Goal: Task Accomplishment & Management: Manage account settings

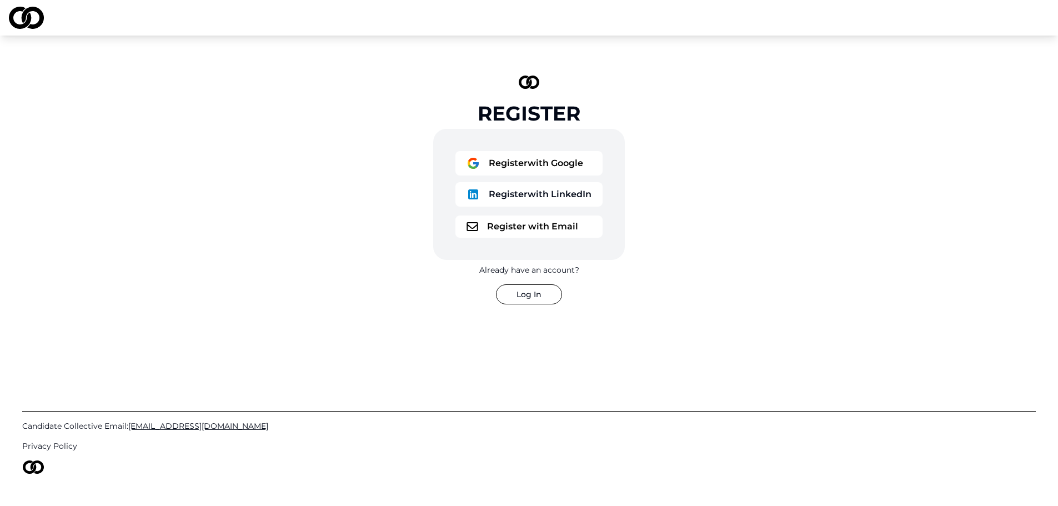
click at [550, 163] on button "Register with Google" at bounding box center [528, 163] width 147 height 24
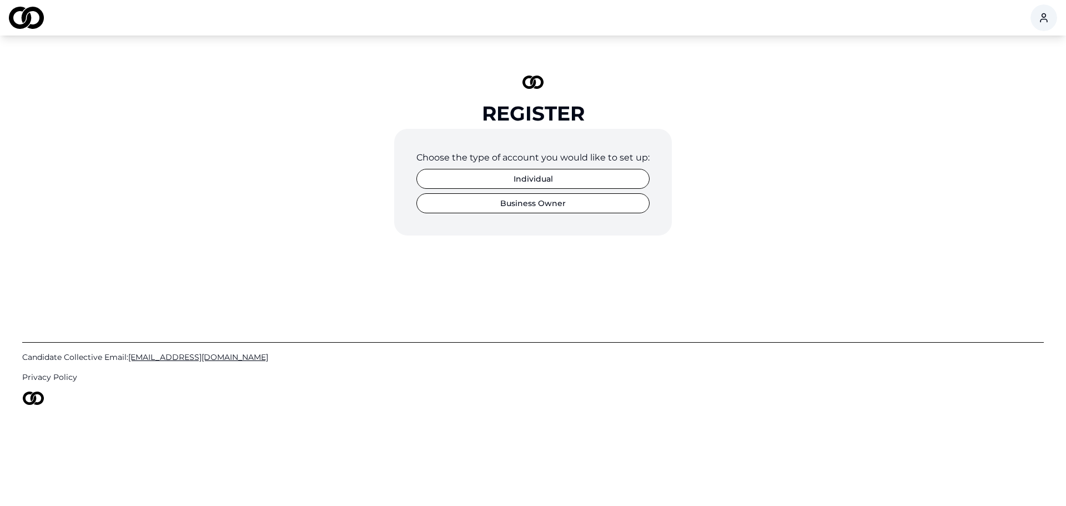
click at [560, 182] on button "Individual" at bounding box center [533, 179] width 233 height 20
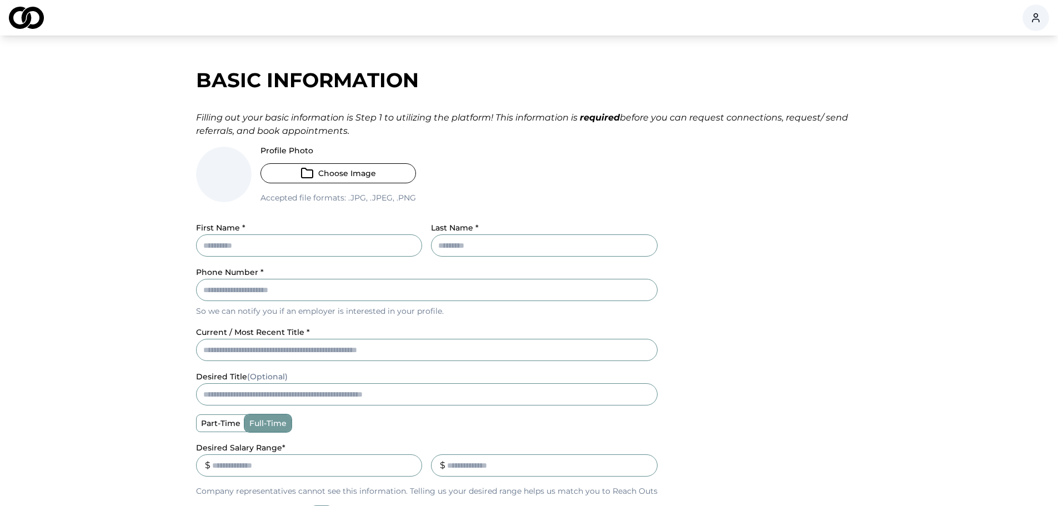
click at [313, 242] on input "First Name *" at bounding box center [309, 245] width 227 height 22
type input "***"
click at [475, 253] on input "Last Name *" at bounding box center [544, 245] width 227 height 22
type input "*******"
click at [299, 290] on input "Phone Number *" at bounding box center [427, 290] width 462 height 22
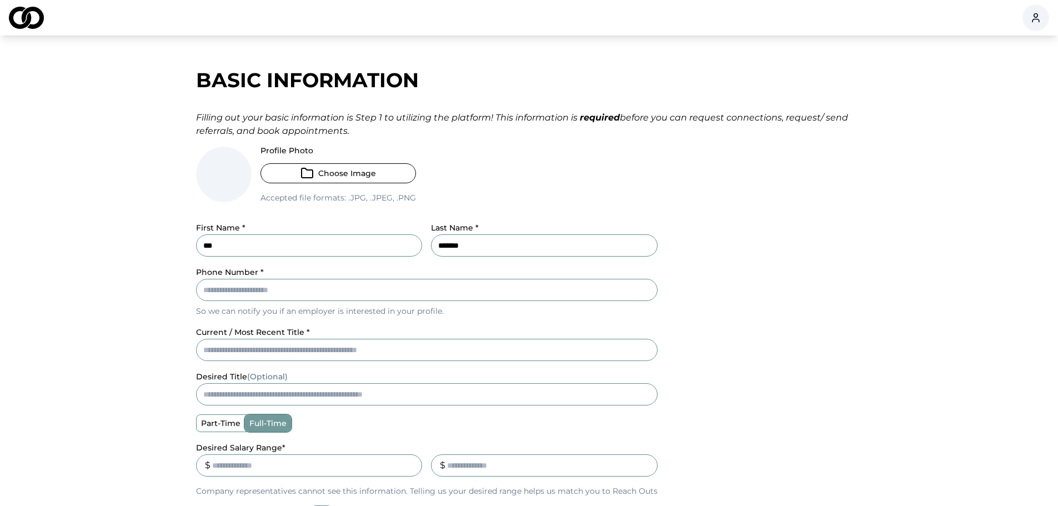
type input "*"
type input "**********"
click at [284, 343] on div "**********" at bounding box center [529, 382] width 666 height 648
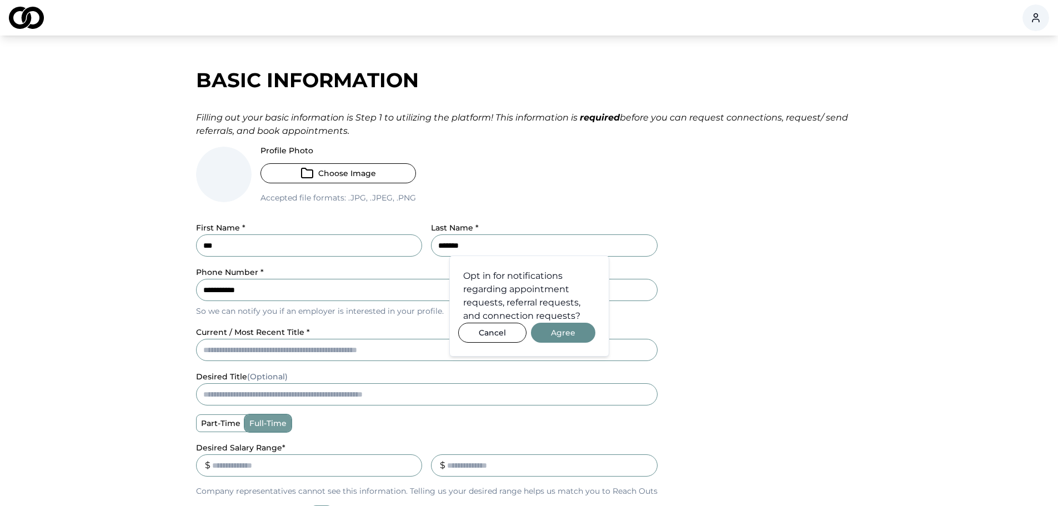
click at [559, 335] on button "Agree" at bounding box center [563, 333] width 64 height 20
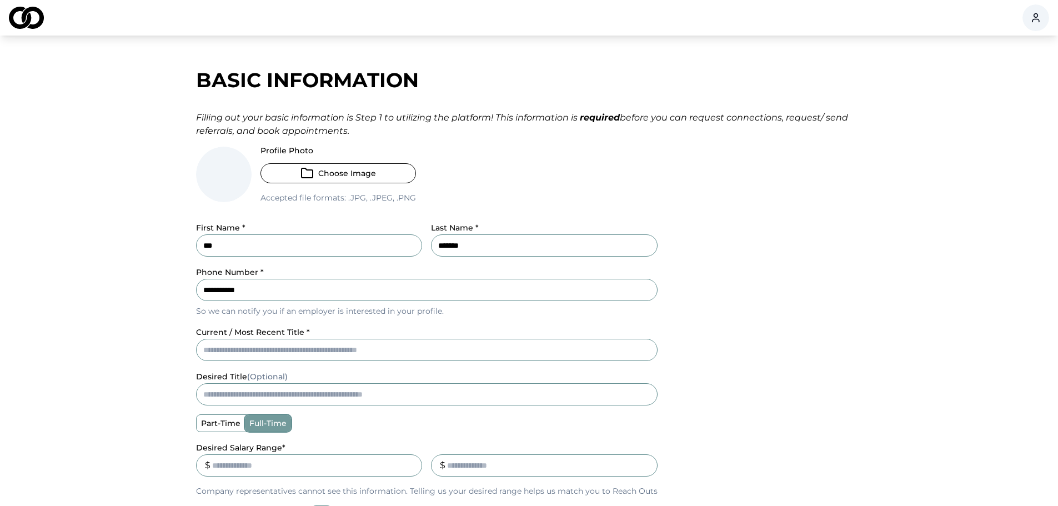
click at [286, 352] on input "current / most recent title *" at bounding box center [427, 350] width 462 height 22
drag, startPoint x: 182, startPoint y: 78, endPoint x: 460, endPoint y: 81, distance: 278.8
click at [462, 80] on div "**********" at bounding box center [529, 382] width 711 height 648
click at [512, 173] on div "Profile Photo Choose Image Accepted file formats: .jpg, .jpeg, .png" at bounding box center [427, 180] width 462 height 66
click at [249, 352] on input "current / most recent title *" at bounding box center [427, 350] width 462 height 22
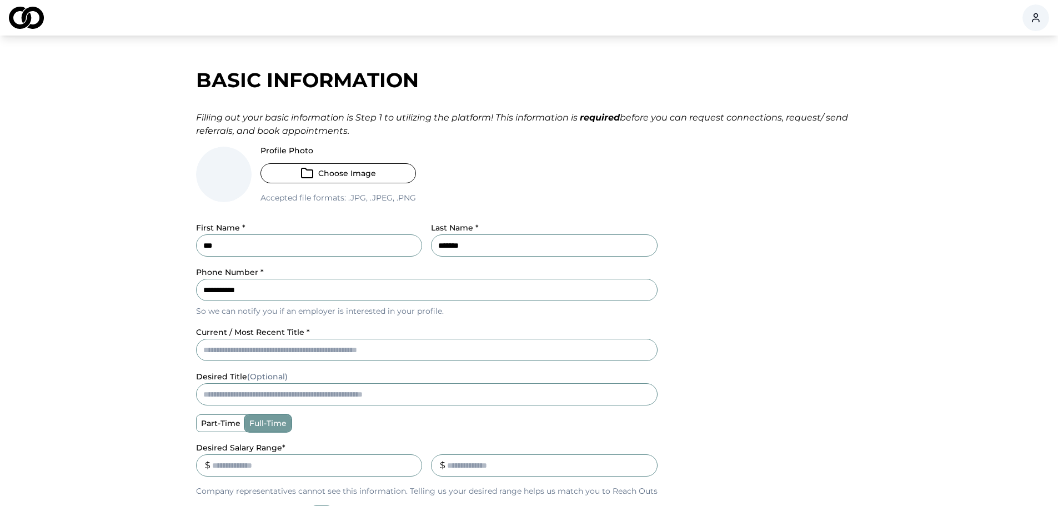
click at [270, 353] on input "current / most recent title *" at bounding box center [427, 350] width 462 height 22
paste input "**********"
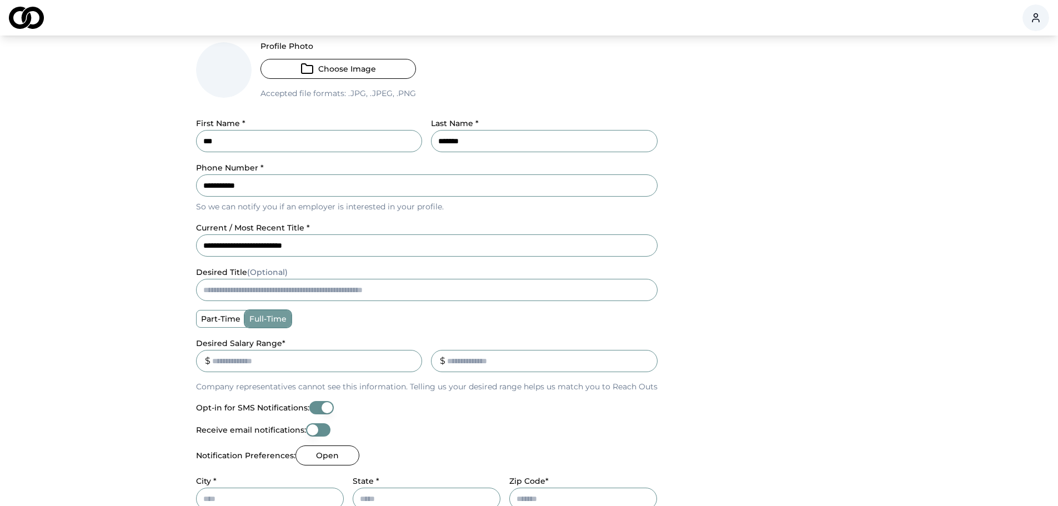
scroll to position [111, 0]
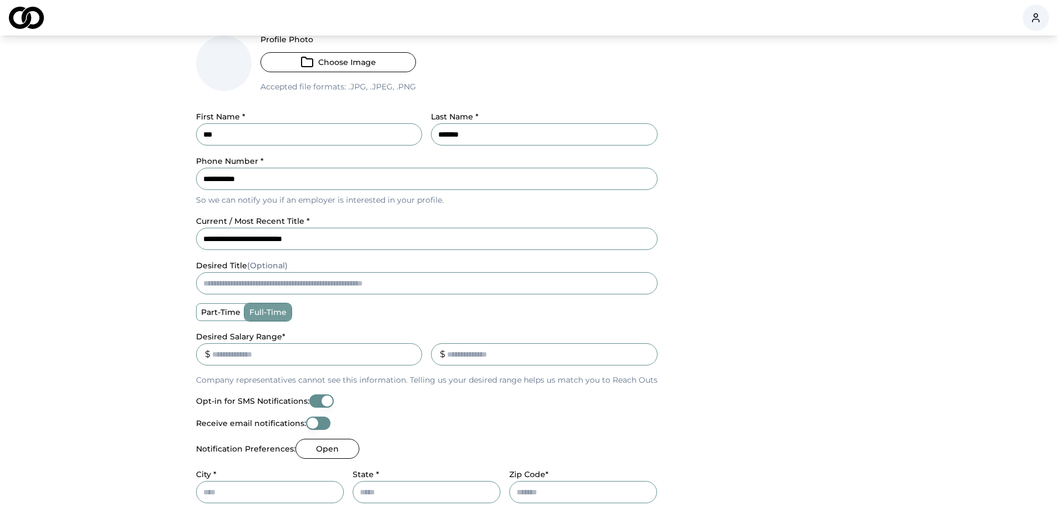
type input "**********"
click at [258, 313] on label "full-time" at bounding box center [268, 312] width 46 height 17
click at [253, 313] on button "full-time" at bounding box center [248, 312] width 9 height 9
click at [222, 360] on input "Desired Salary Range *" at bounding box center [309, 354] width 227 height 22
click at [126, 370] on main "**********" at bounding box center [529, 271] width 1058 height 648
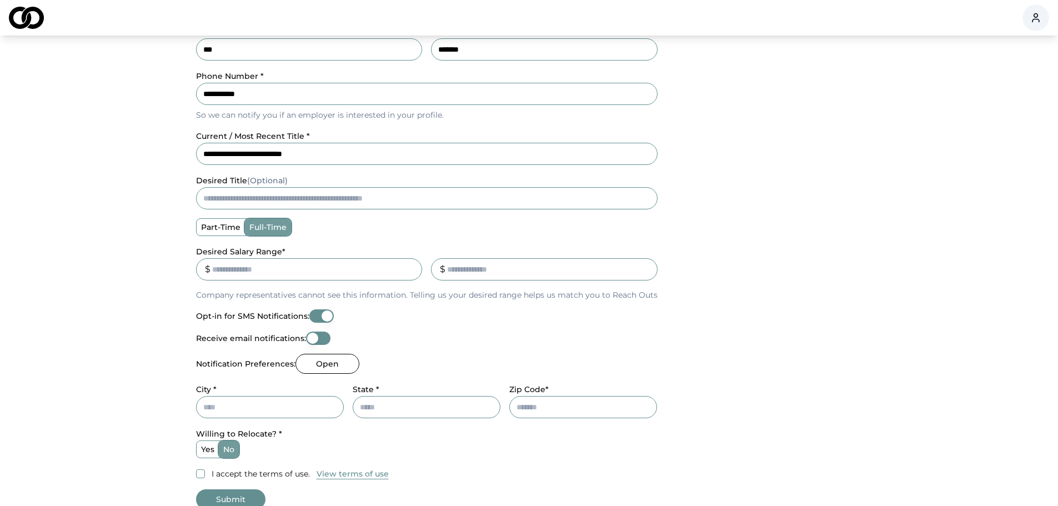
scroll to position [278, 0]
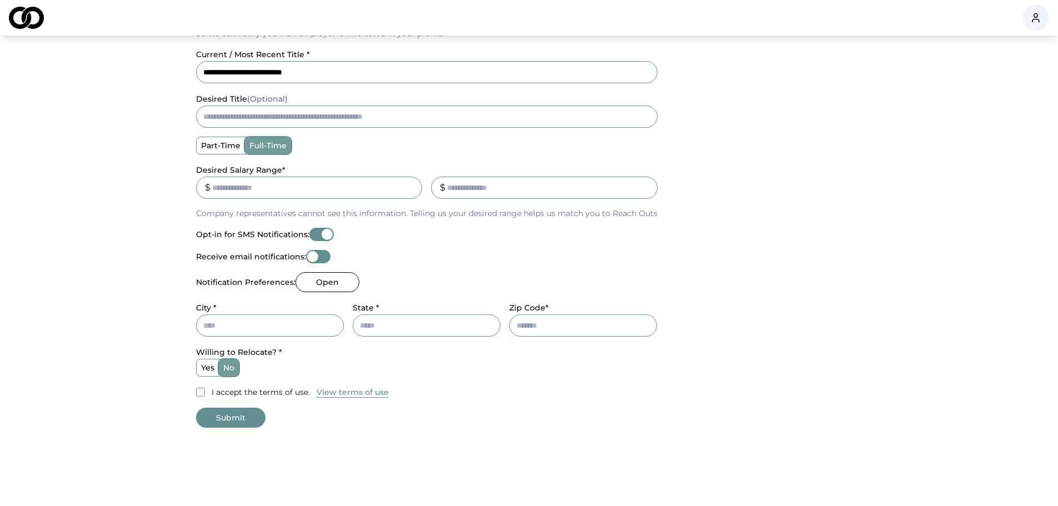
click at [259, 332] on input "City *" at bounding box center [270, 325] width 148 height 22
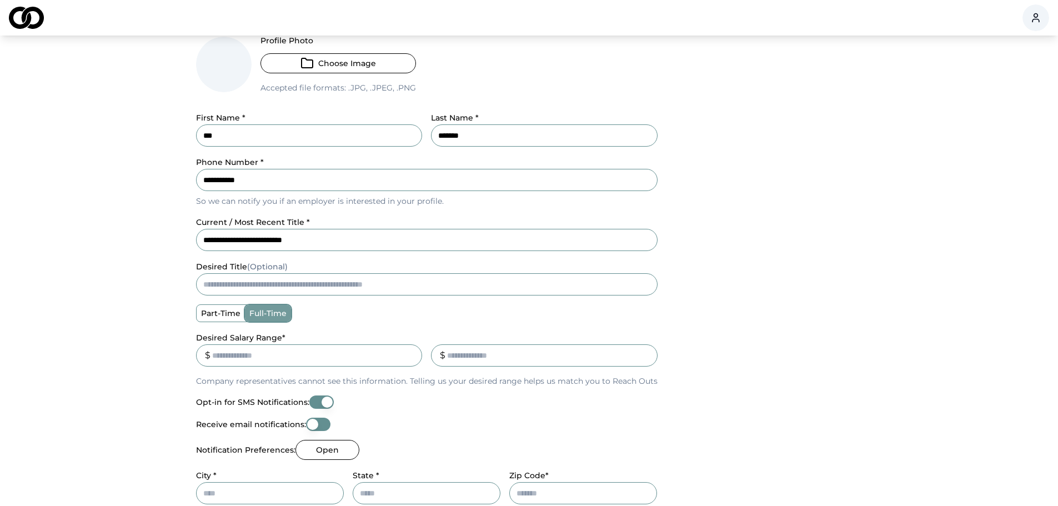
scroll to position [0, 0]
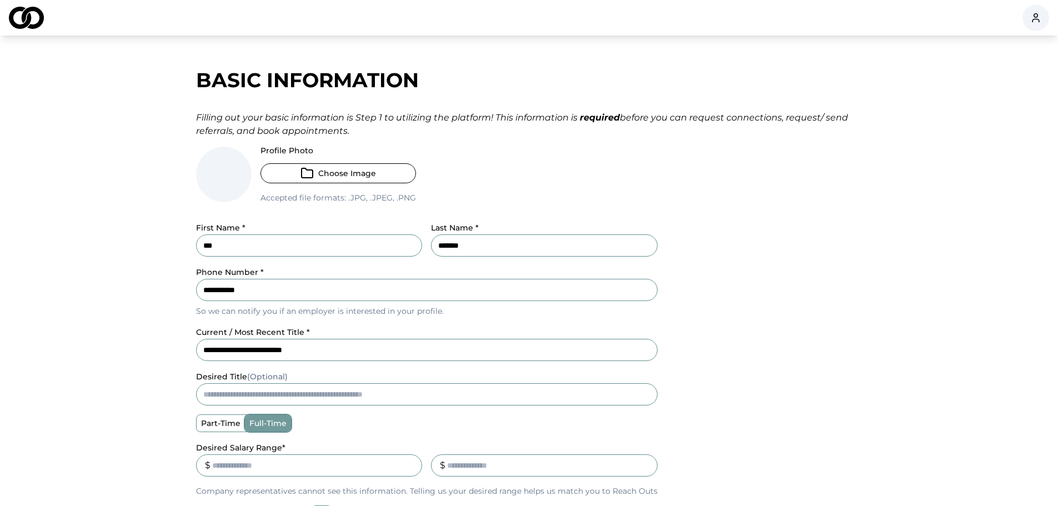
click at [359, 174] on button "Choose Image" at bounding box center [338, 173] width 156 height 20
click at [390, 172] on button "Choose Image" at bounding box center [338, 173] width 156 height 20
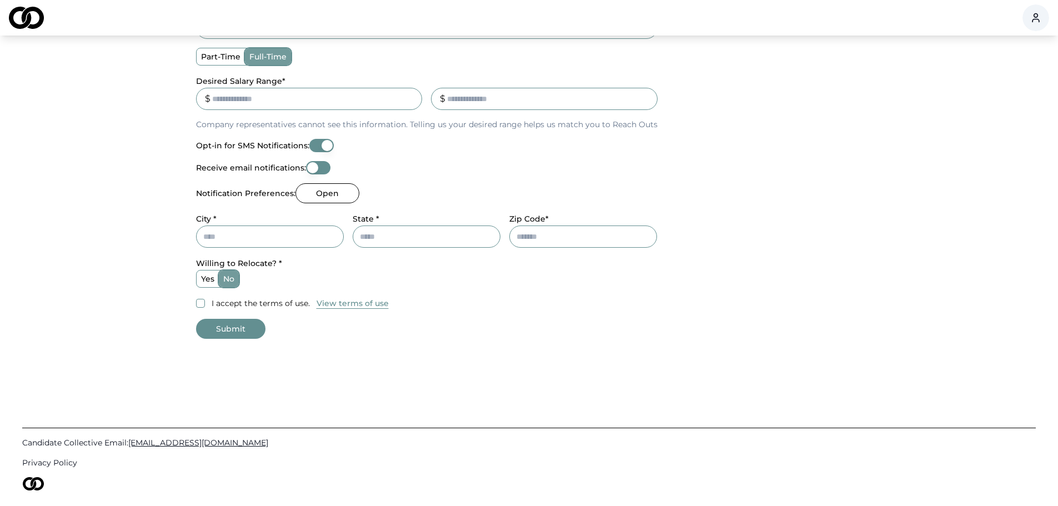
scroll to position [389, 0]
click at [270, 229] on input "City *" at bounding box center [270, 234] width 148 height 22
type input "*"
click at [239, 236] on input "City *" at bounding box center [270, 234] width 148 height 22
type input "**********"
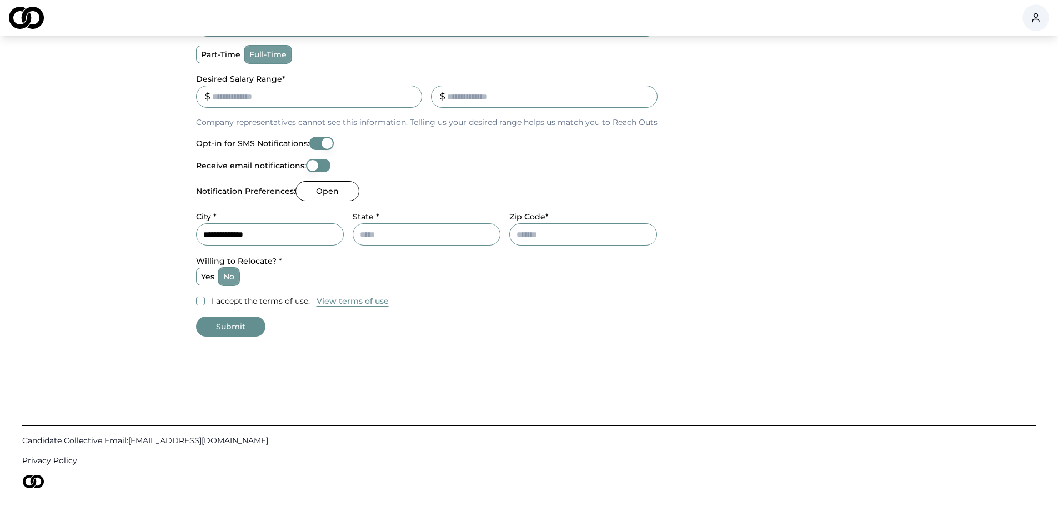
click at [395, 241] on input "State *" at bounding box center [427, 234] width 148 height 22
type input "**********"
click at [535, 236] on input "Zip Code*" at bounding box center [583, 234] width 148 height 22
type input "****"
click at [198, 299] on button "I accept the terms of use." at bounding box center [200, 301] width 9 height 9
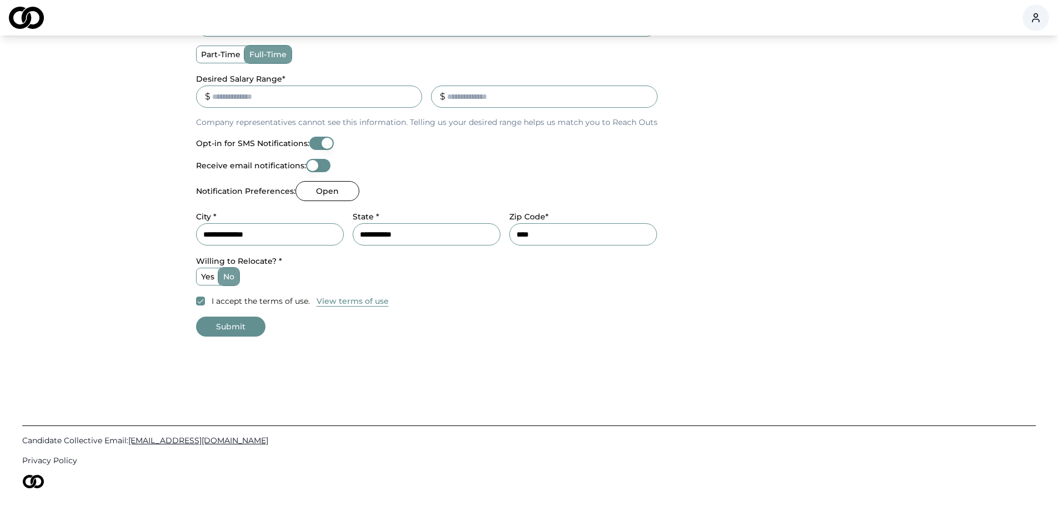
click at [209, 280] on label "yes" at bounding box center [208, 276] width 22 height 17
click at [205, 280] on button "yes" at bounding box center [200, 276] width 9 height 9
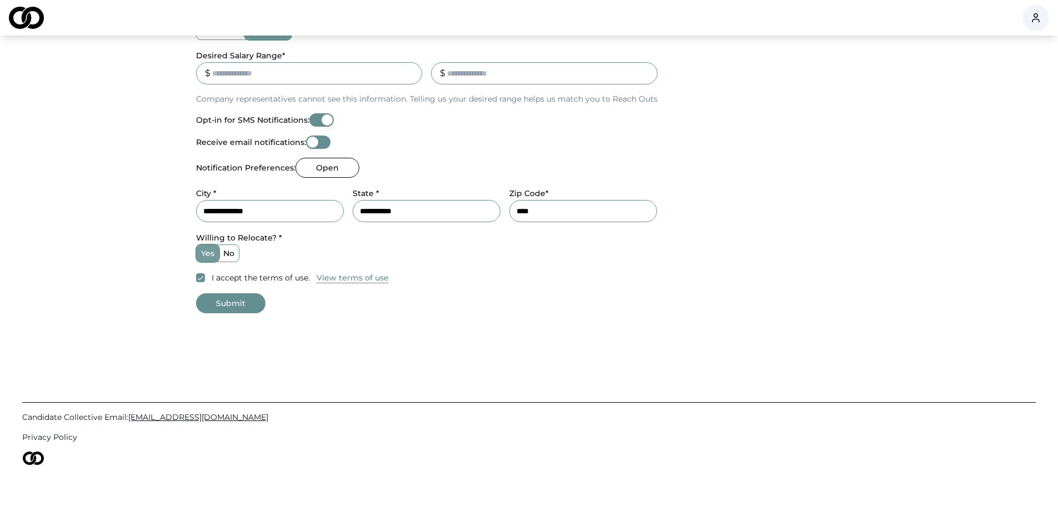
scroll to position [424, 0]
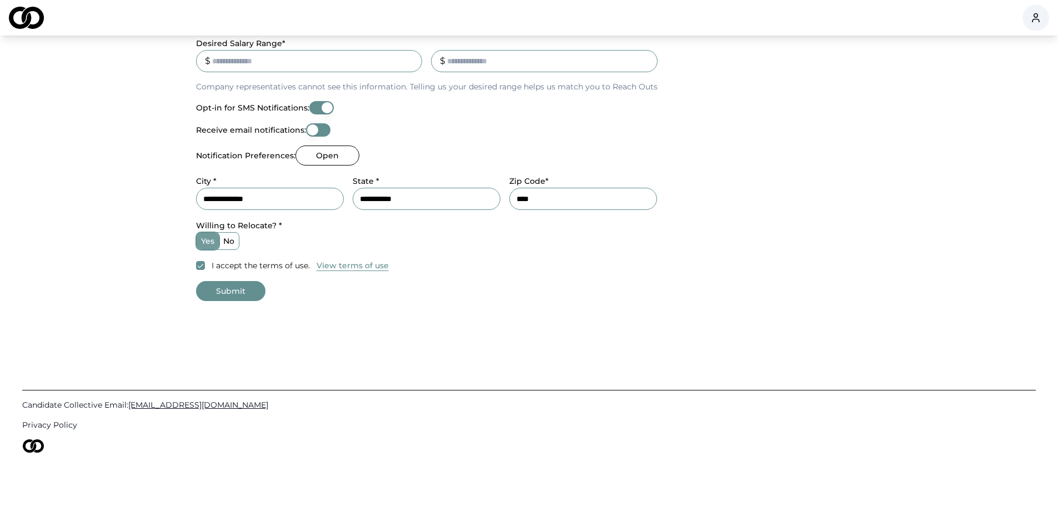
click at [245, 290] on button "Submit" at bounding box center [230, 291] width 69 height 20
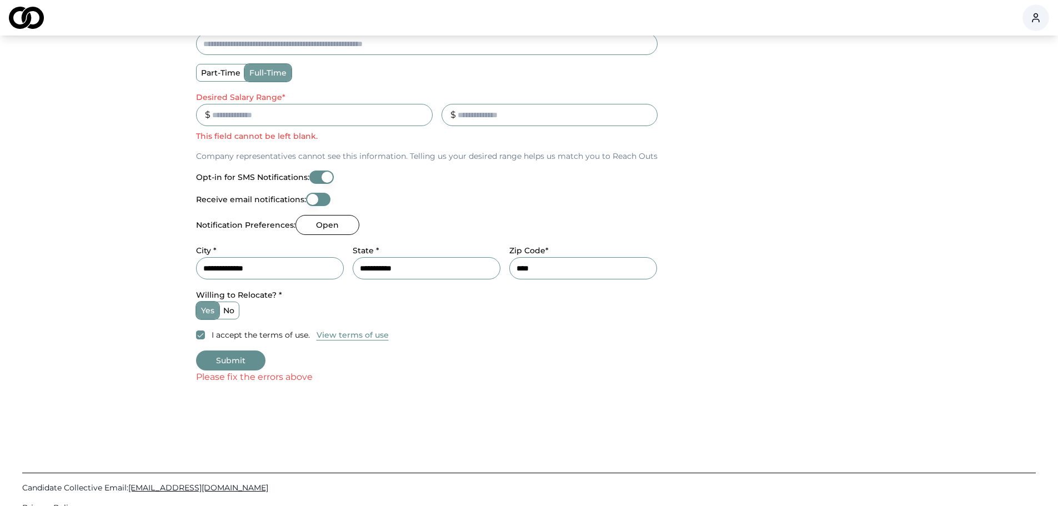
scroll to position [369, 0]
click at [265, 115] on input "Desired Salary Range *" at bounding box center [314, 117] width 237 height 22
click at [417, 119] on input "Desired Salary Range *" at bounding box center [314, 117] width 237 height 22
click at [409, 118] on input "**" at bounding box center [314, 117] width 237 height 22
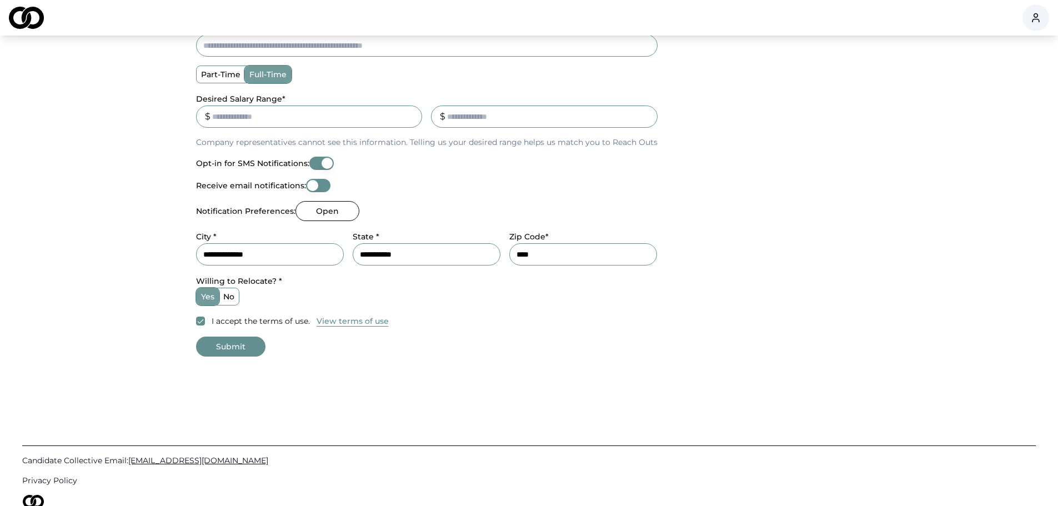
click at [409, 118] on input "**" at bounding box center [309, 117] width 227 height 22
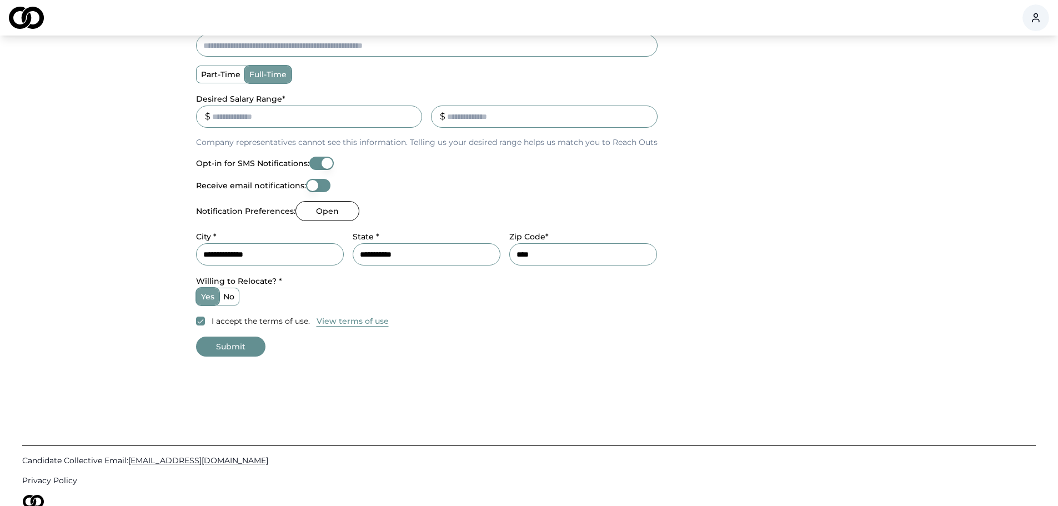
click at [409, 118] on input "**" at bounding box center [309, 117] width 227 height 22
type input "**"
click at [409, 118] on input "**" at bounding box center [309, 117] width 227 height 22
click at [643, 123] on input "_" at bounding box center [544, 117] width 227 height 22
click at [240, 339] on button "Submit" at bounding box center [230, 347] width 69 height 20
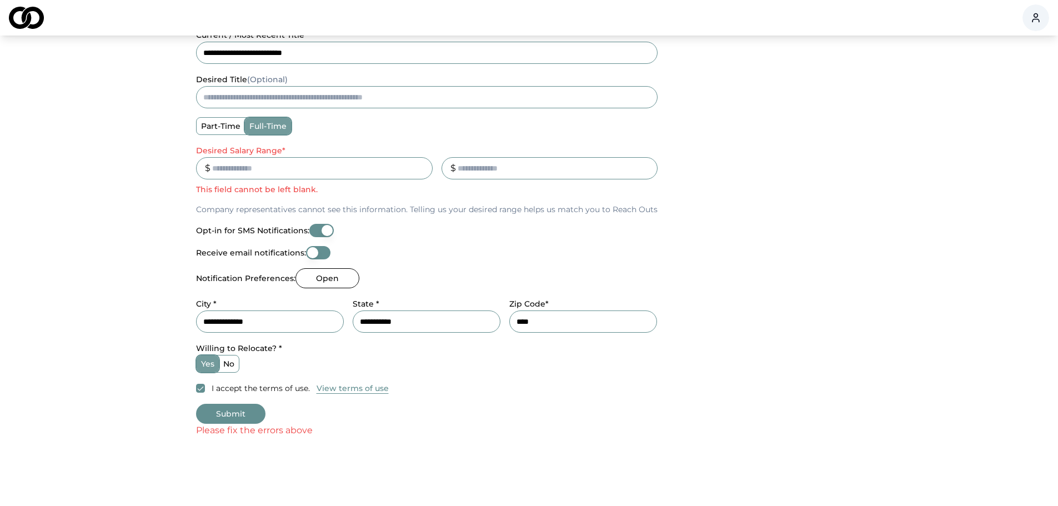
scroll to position [313, 0]
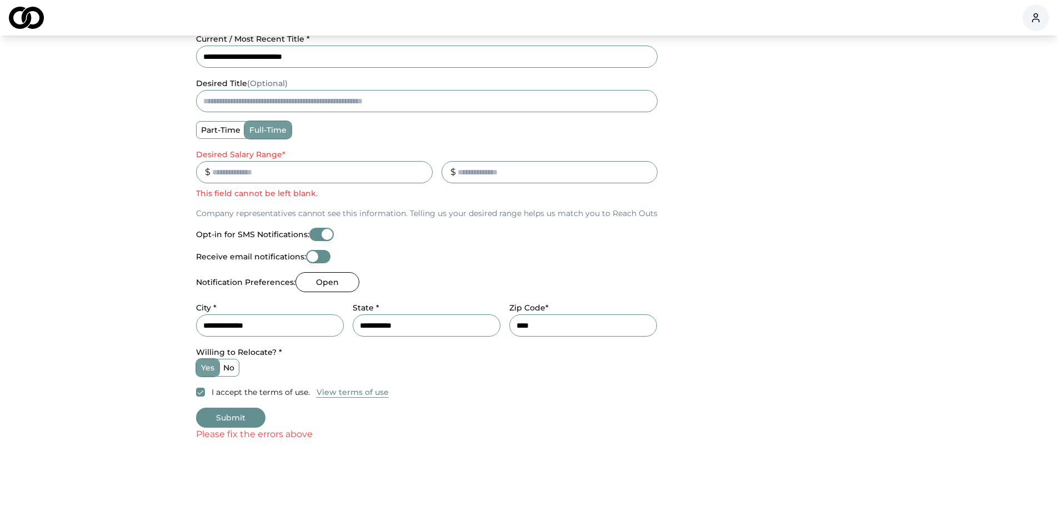
click at [229, 174] on input "**" at bounding box center [314, 172] width 237 height 22
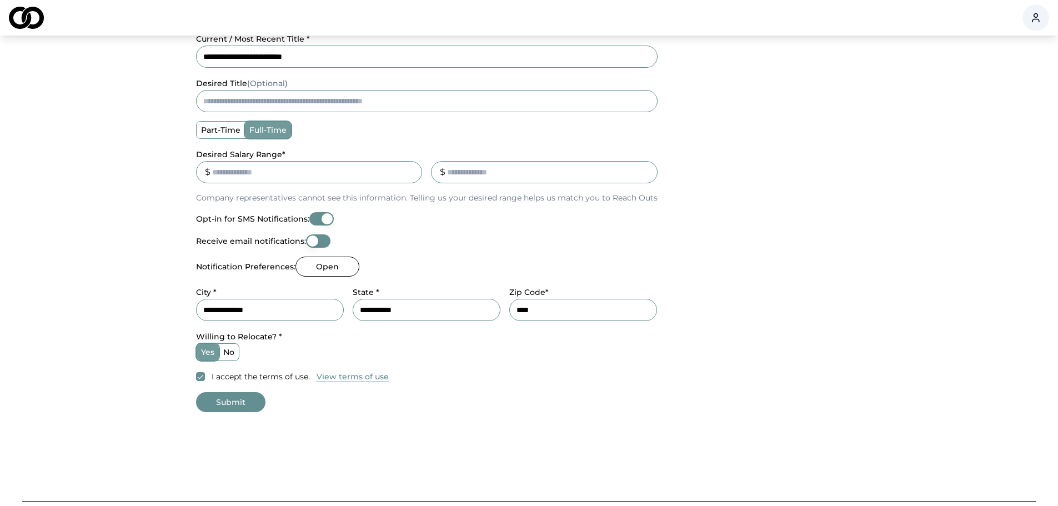
type input "*****"
click at [237, 406] on button "Submit" at bounding box center [230, 402] width 69 height 20
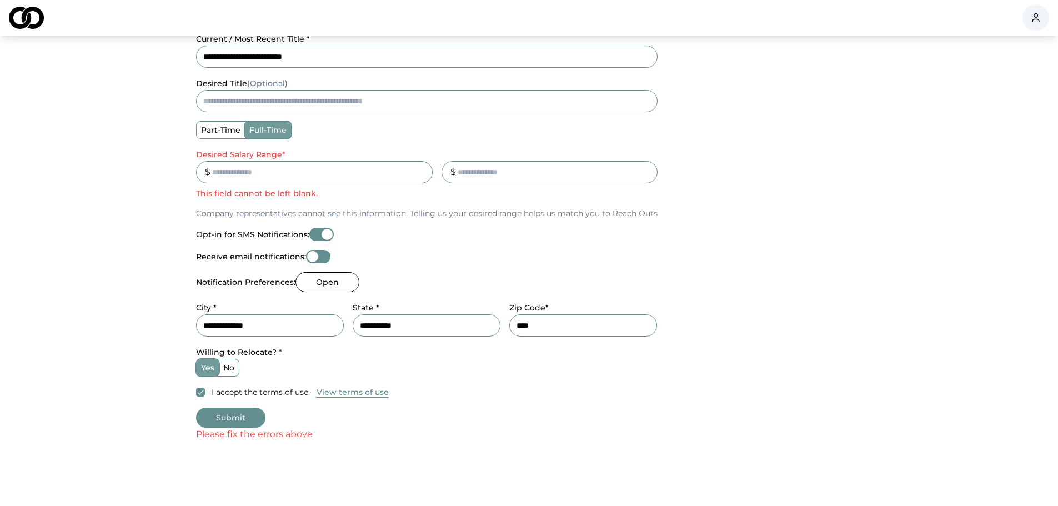
click at [455, 175] on input "_" at bounding box center [550, 172] width 216 height 22
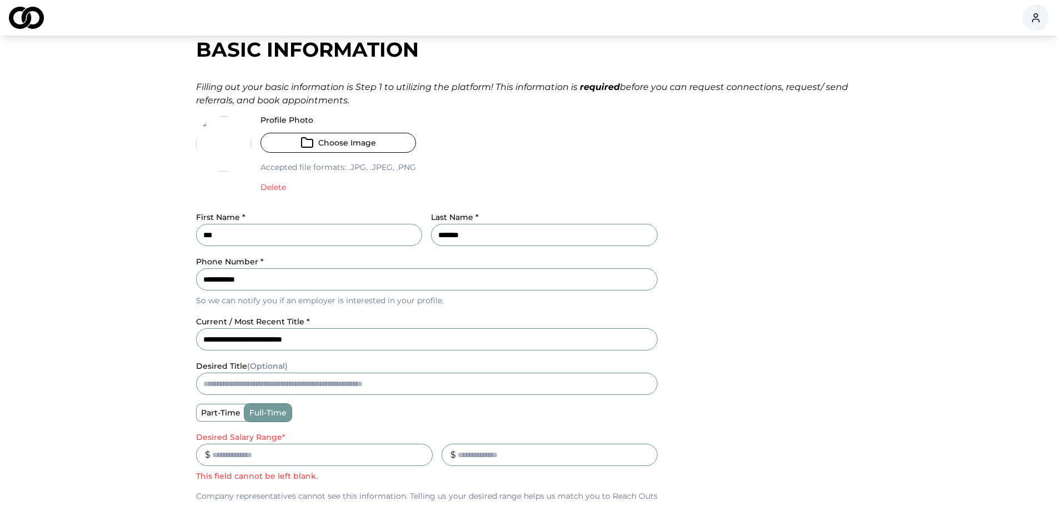
scroll to position [0, 0]
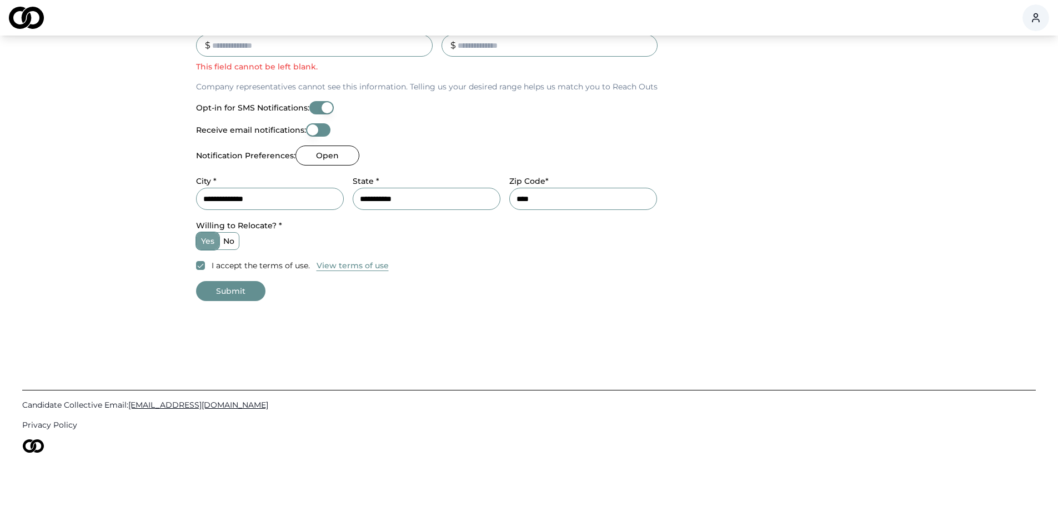
type input "****"
click at [213, 284] on button "Submit" at bounding box center [230, 291] width 69 height 20
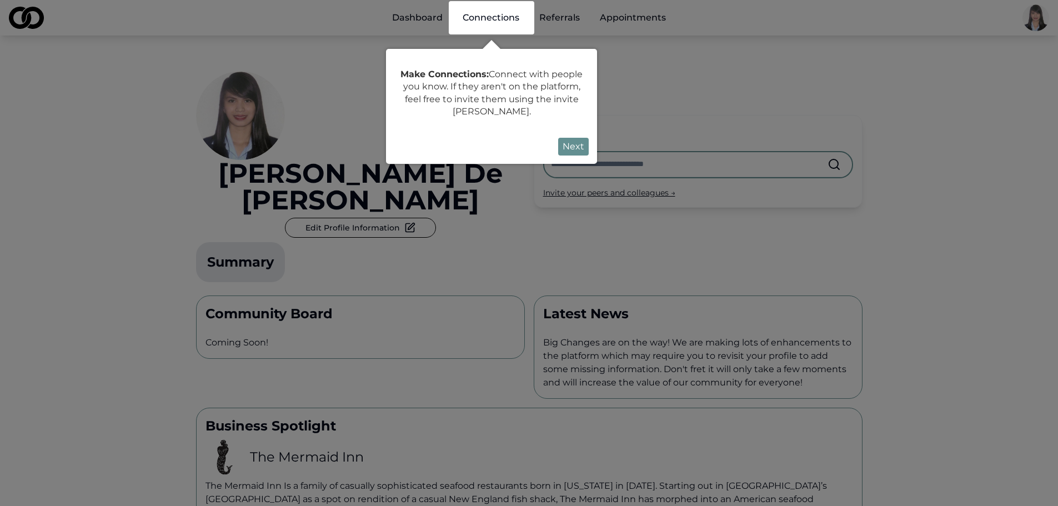
click at [570, 145] on button "Next" at bounding box center [573, 147] width 31 height 18
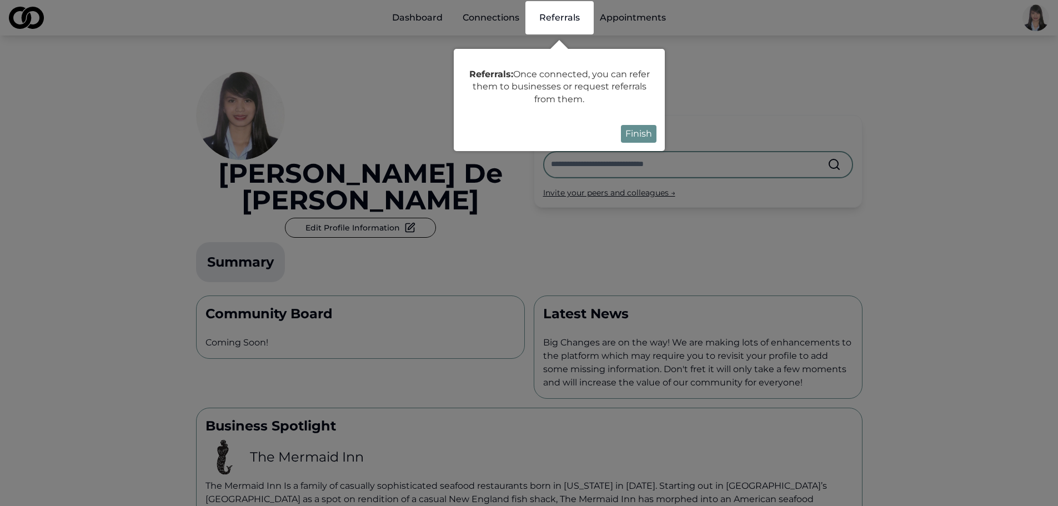
click at [625, 134] on button "Finish" at bounding box center [639, 134] width 36 height 18
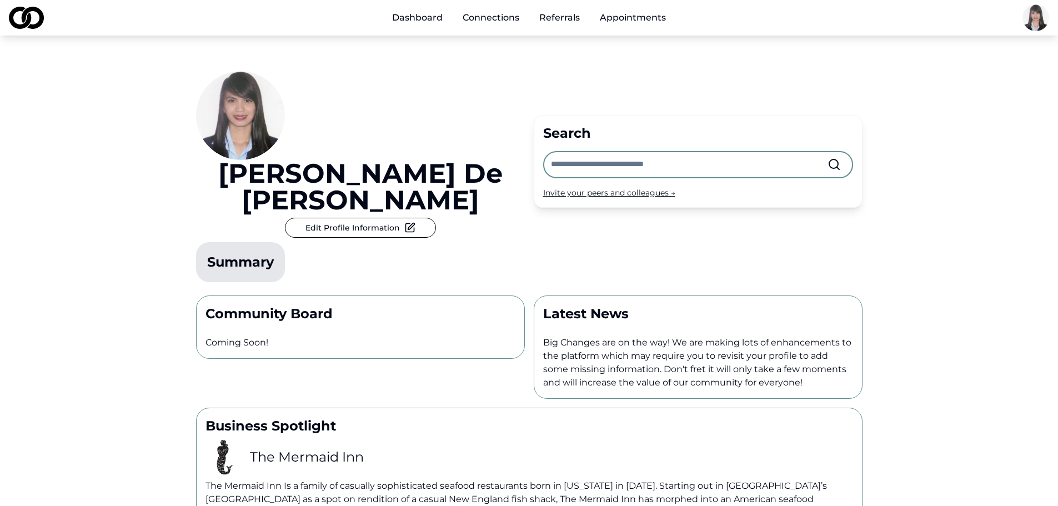
click at [423, 21] on link "Dashboard" at bounding box center [417, 18] width 68 height 22
click at [429, 19] on link "Dashboard" at bounding box center [417, 18] width 68 height 22
click at [500, 14] on link "Connections" at bounding box center [491, 18] width 74 height 22
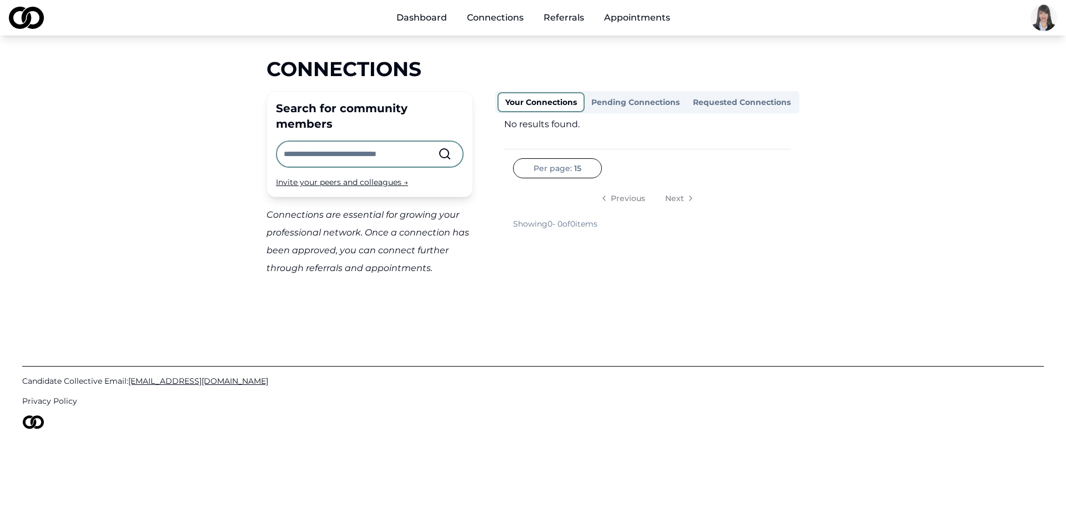
click at [419, 12] on link "Dashboard" at bounding box center [422, 18] width 68 height 22
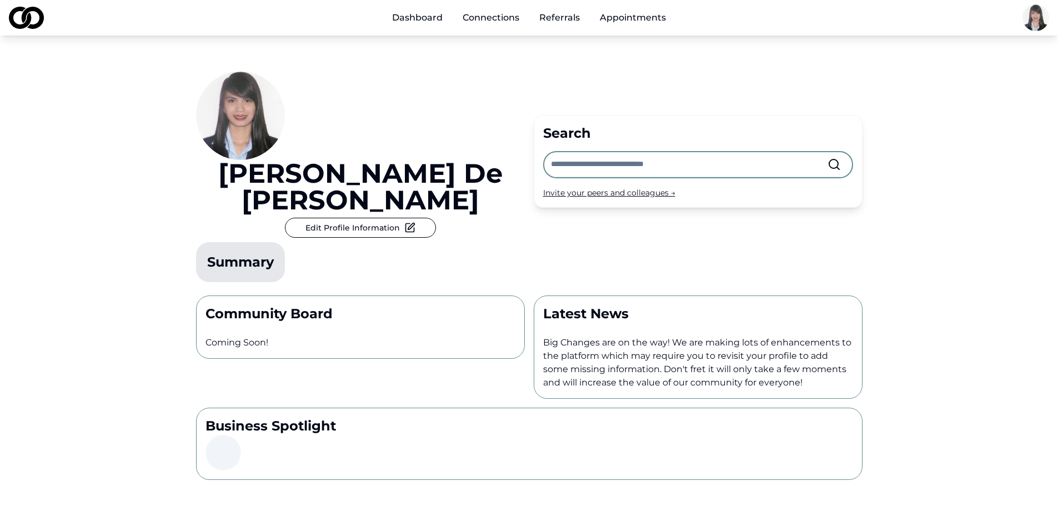
click at [539, 24] on div "Main" at bounding box center [539, 24] width 0 height 1
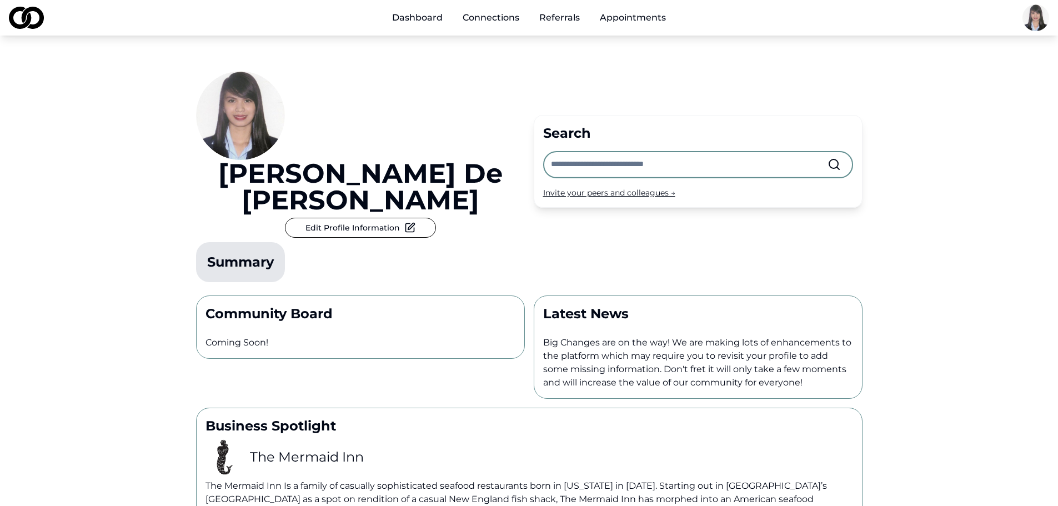
click at [560, 21] on link "Referrals" at bounding box center [559, 18] width 58 height 22
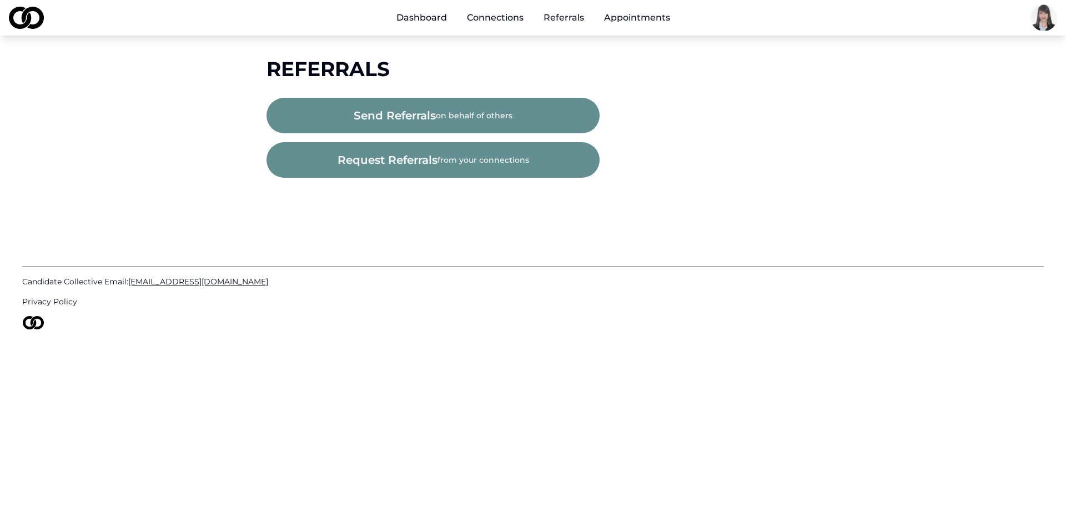
click at [404, 12] on link "Dashboard" at bounding box center [422, 18] width 68 height 22
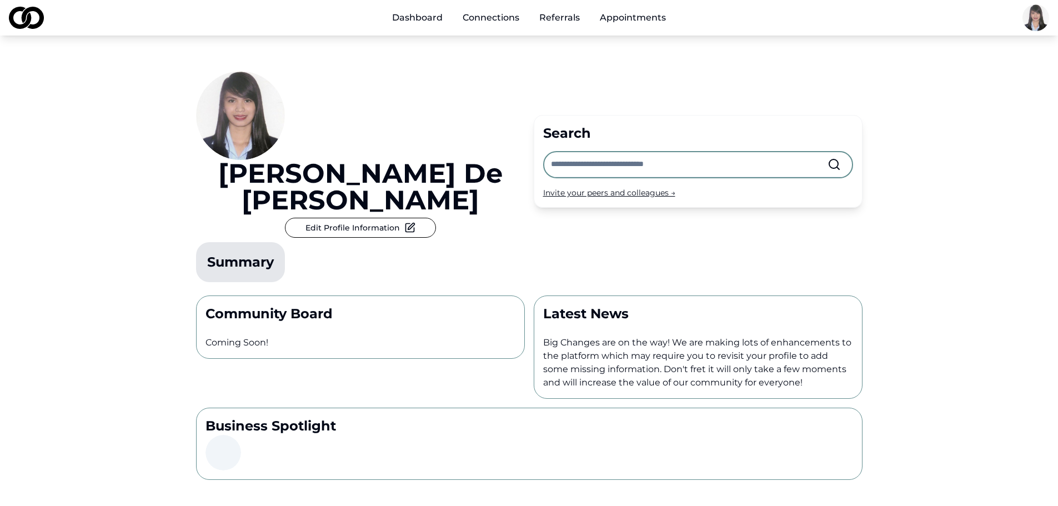
click at [539, 24] on div "Main" at bounding box center [539, 24] width 0 height 1
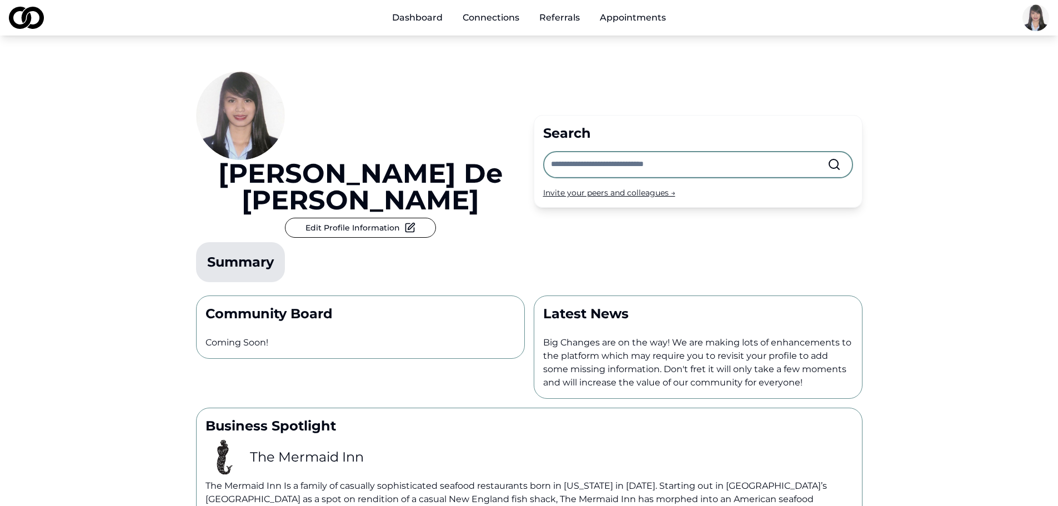
click at [573, 16] on link "Referrals" at bounding box center [559, 18] width 58 height 22
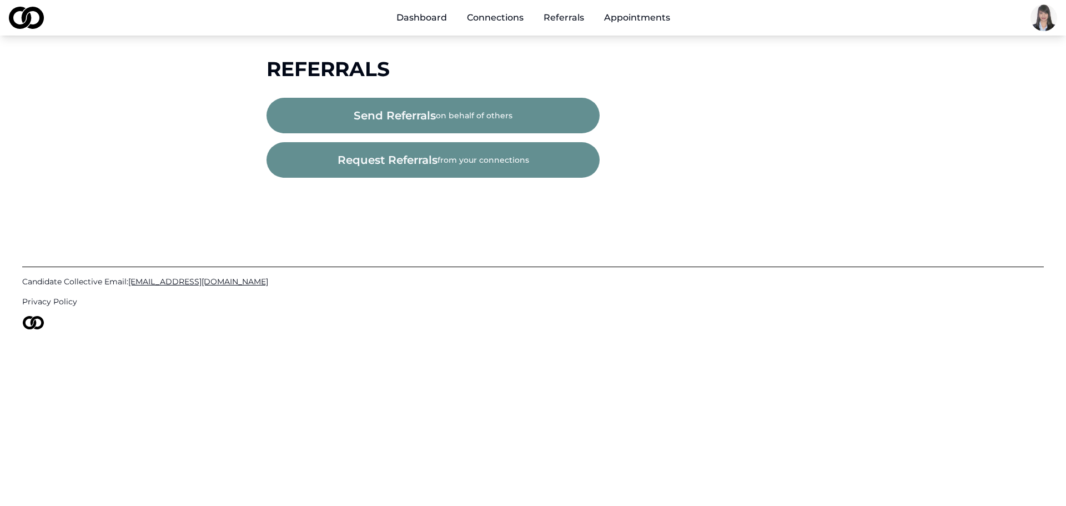
click at [1049, 13] on html "Dashboard Connections Referrals Appointments Referrals send referrals on behalf…" at bounding box center [533, 253] width 1066 height 506
click at [989, 77] on div "Edit Profile" at bounding box center [1081, 77] width 232 height 18
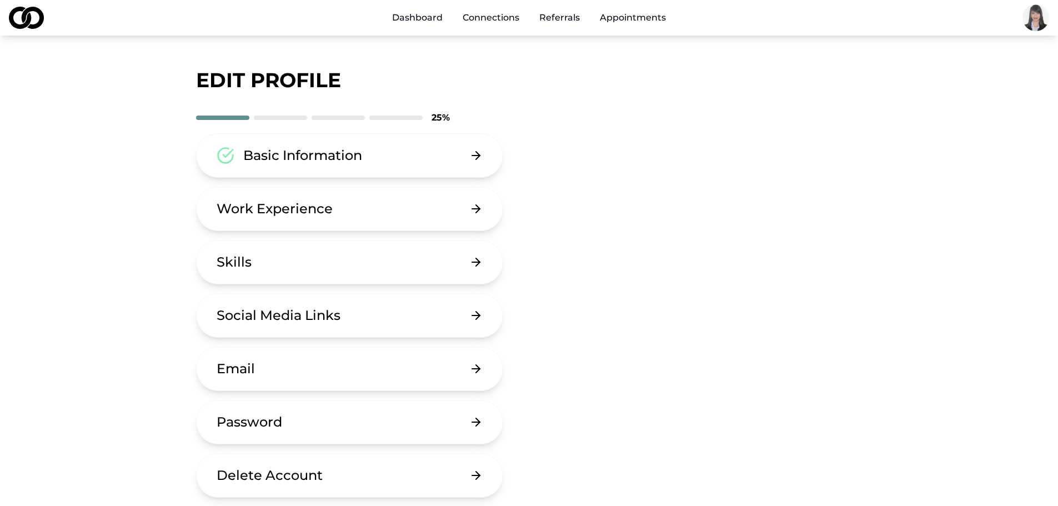
click at [479, 160] on button "Basic Information" at bounding box center [350, 155] width 308 height 44
click at [483, 212] on icon at bounding box center [475, 208] width 13 height 13
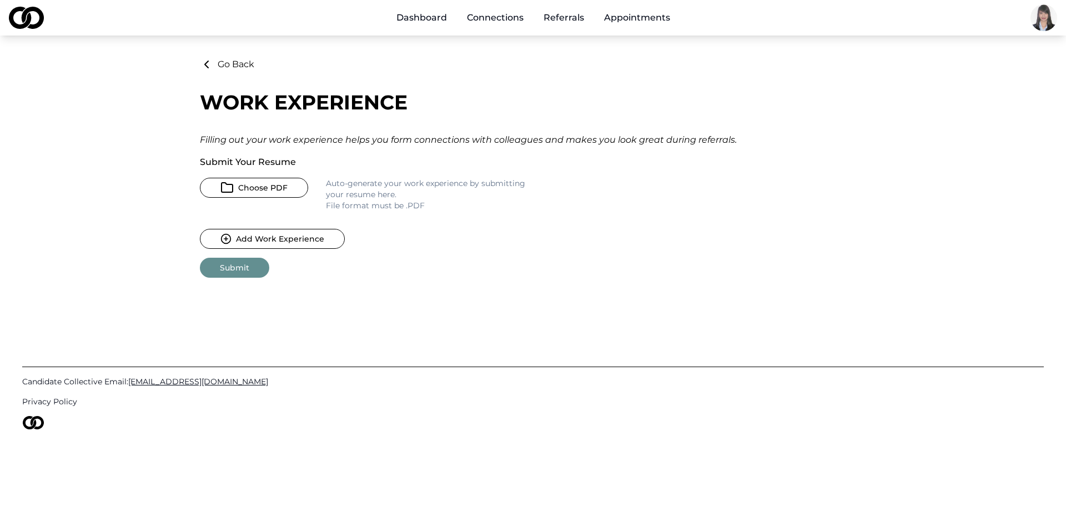
click at [277, 187] on button "Choose PDF" at bounding box center [254, 188] width 108 height 20
drag, startPoint x: 620, startPoint y: 504, endPoint x: 620, endPoint y: 510, distance: 6.1
click at [620, 505] on html "Dashboard Connections Referrals Appointments Go Back Work Experience Filling ou…" at bounding box center [533, 253] width 1066 height 506
click at [272, 187] on button "Choose PDF" at bounding box center [254, 188] width 108 height 20
click at [244, 184] on button "Choose PDF" at bounding box center [254, 188] width 108 height 20
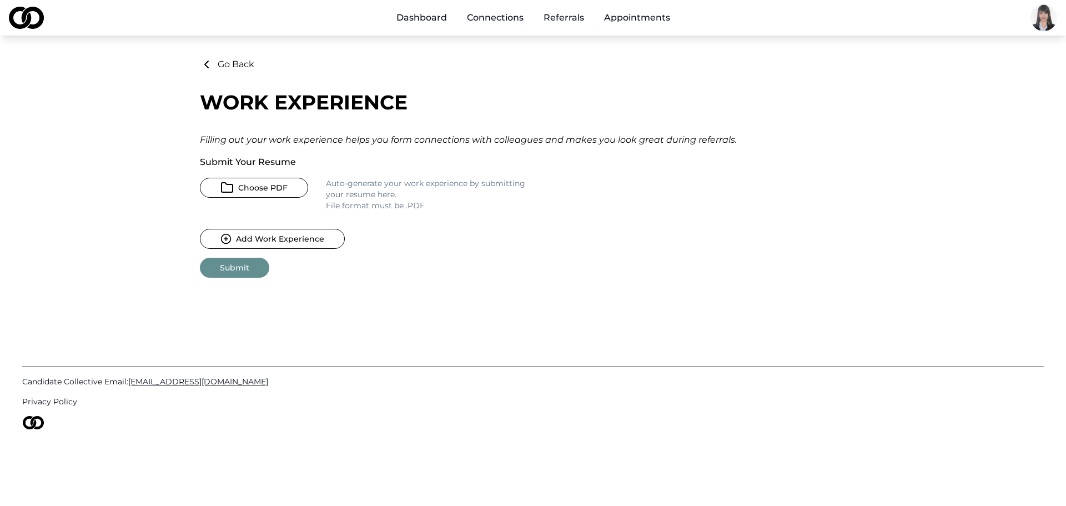
click at [505, 18] on link "Connections" at bounding box center [495, 18] width 74 height 22
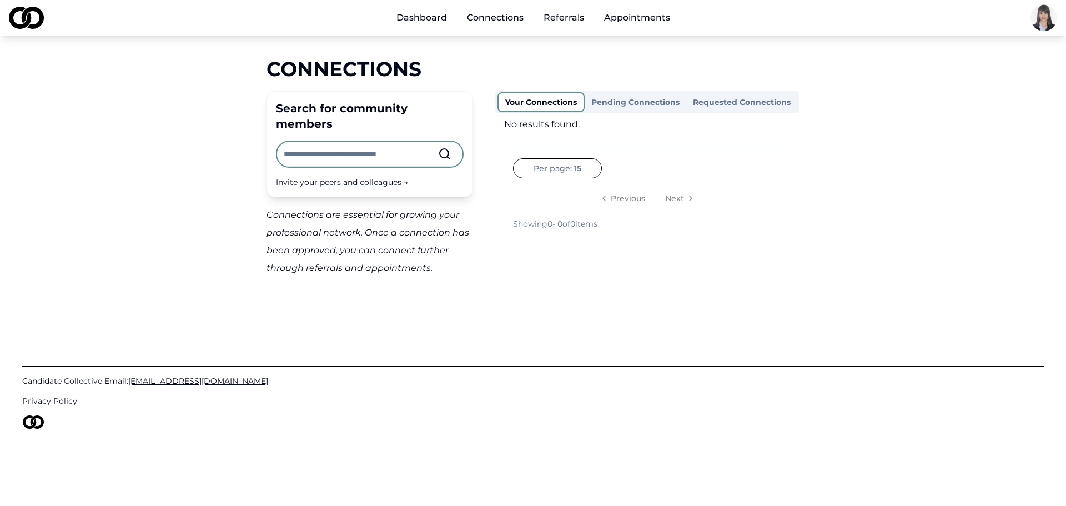
click at [662, 96] on button "Pending Connections" at bounding box center [636, 102] width 102 height 18
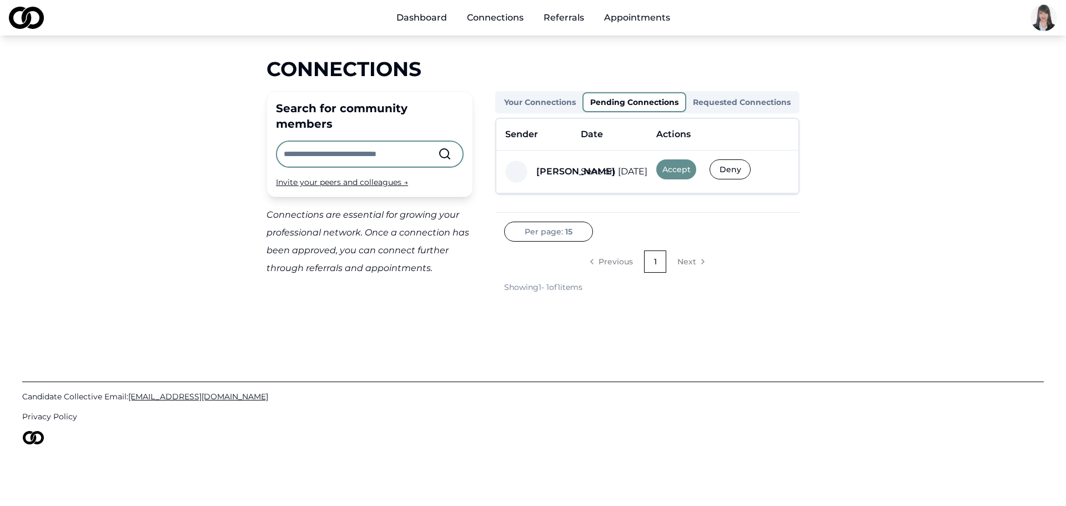
click at [683, 173] on button "Accept" at bounding box center [676, 169] width 40 height 20
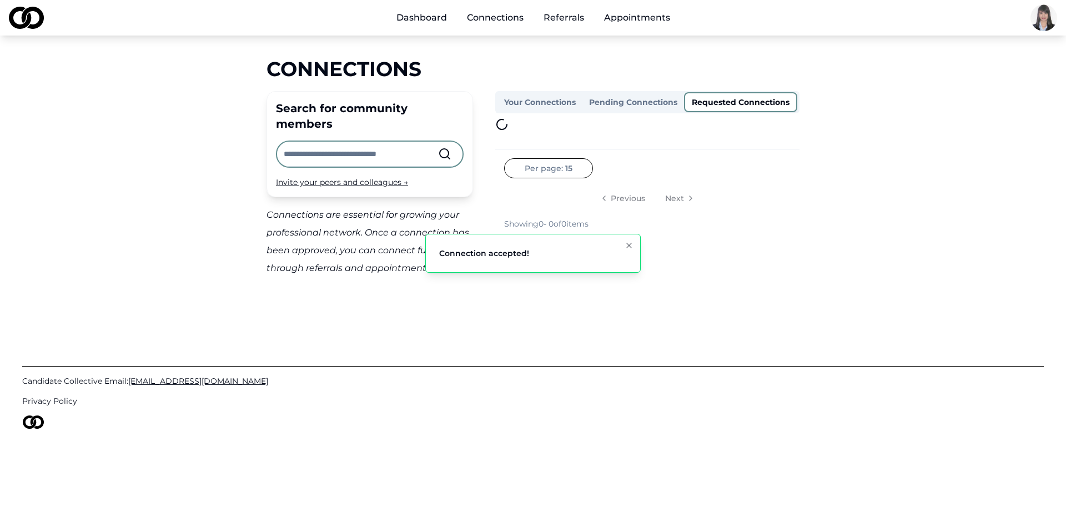
click at [708, 103] on button "Requested Connections" at bounding box center [740, 102] width 113 height 20
click at [634, 98] on button "Pending Connections" at bounding box center [635, 102] width 104 height 20
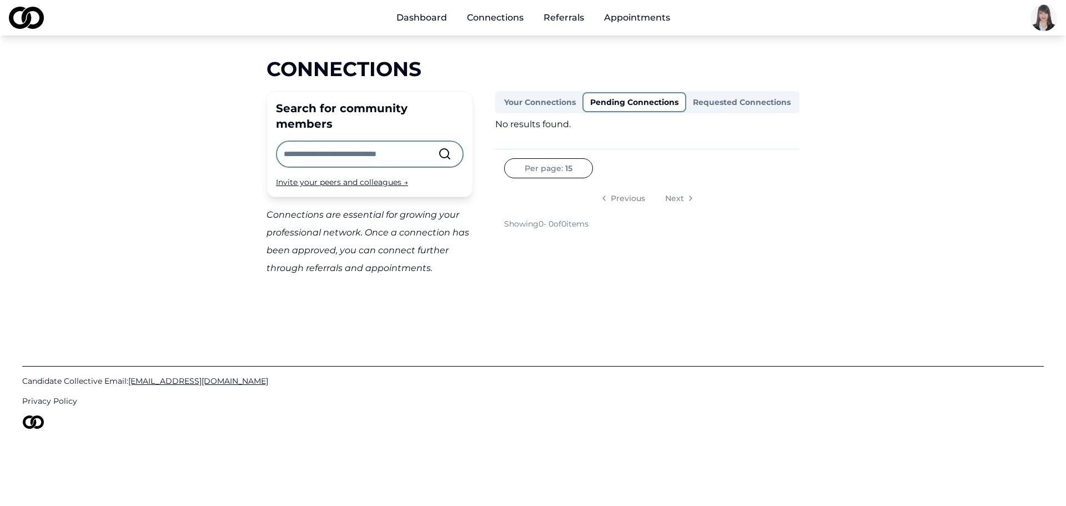
click at [726, 100] on button "Requested Connections" at bounding box center [741, 102] width 111 height 18
click at [621, 98] on button "Pending Connections" at bounding box center [634, 102] width 102 height 18
click at [521, 104] on button "Your Connections" at bounding box center [541, 102] width 87 height 20
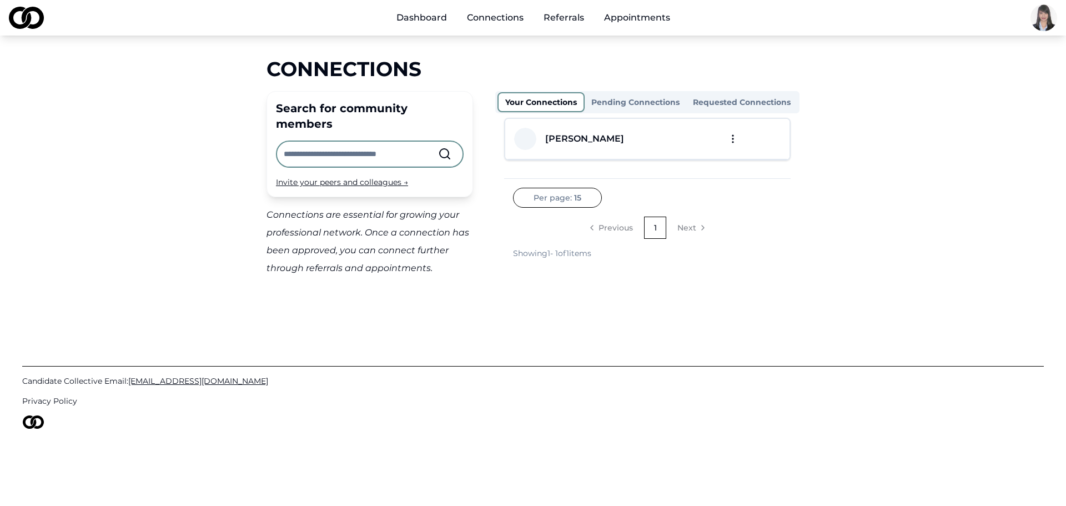
click at [635, 99] on button "Pending Connections" at bounding box center [636, 102] width 102 height 18
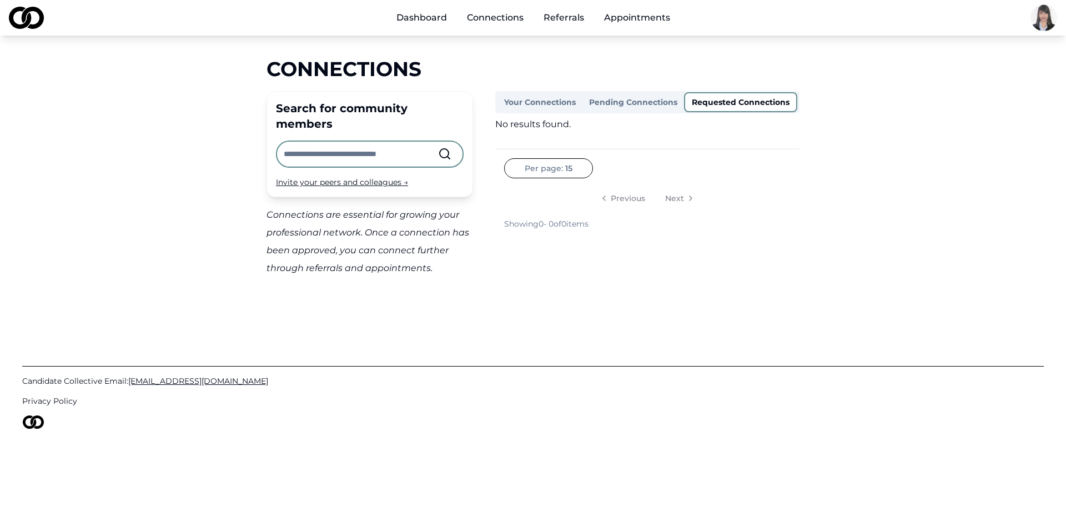
click at [721, 97] on button "Requested Connections" at bounding box center [740, 102] width 113 height 20
click at [546, 105] on button "Your Connections" at bounding box center [541, 102] width 87 height 20
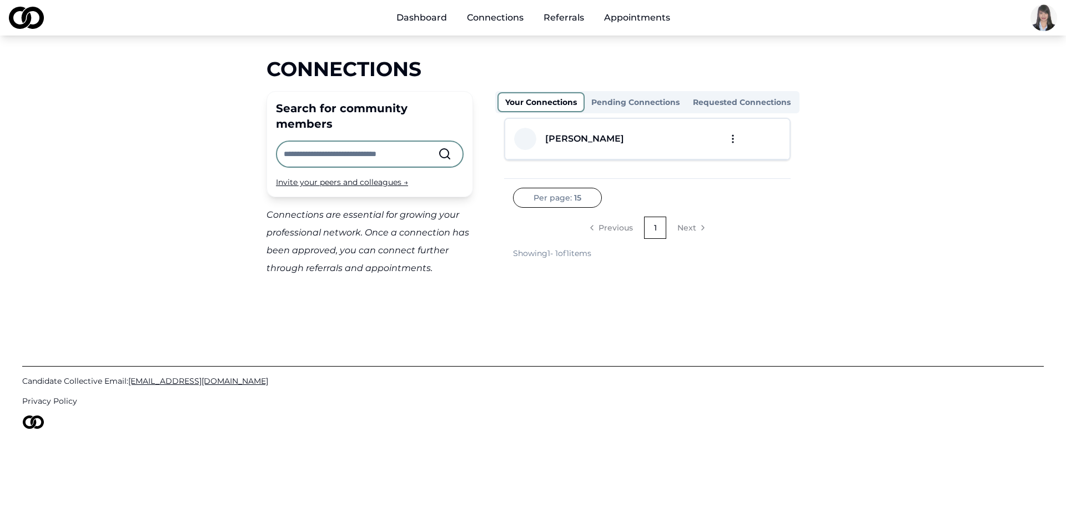
click at [399, 18] on link "Dashboard" at bounding box center [422, 18] width 68 height 22
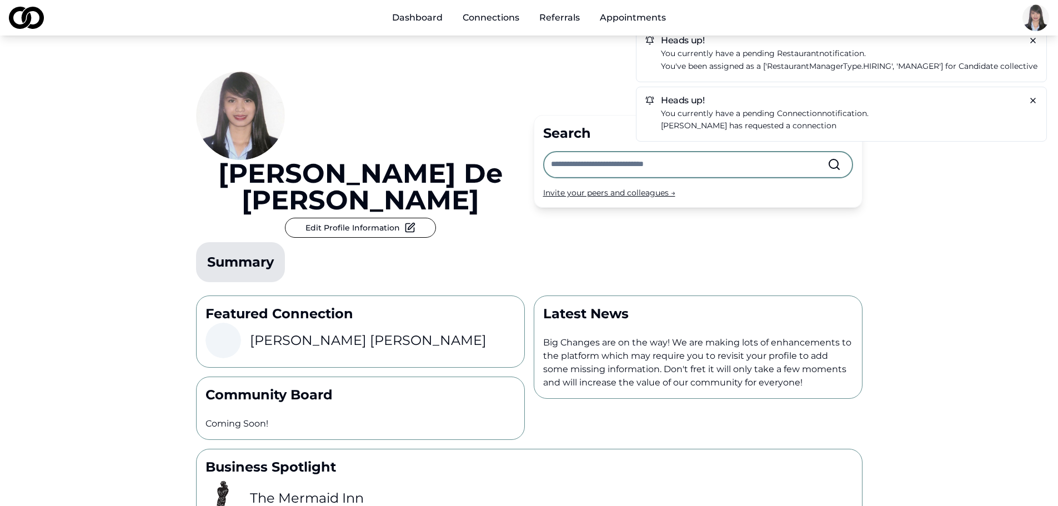
click at [549, 18] on link "Referrals" at bounding box center [559, 18] width 58 height 22
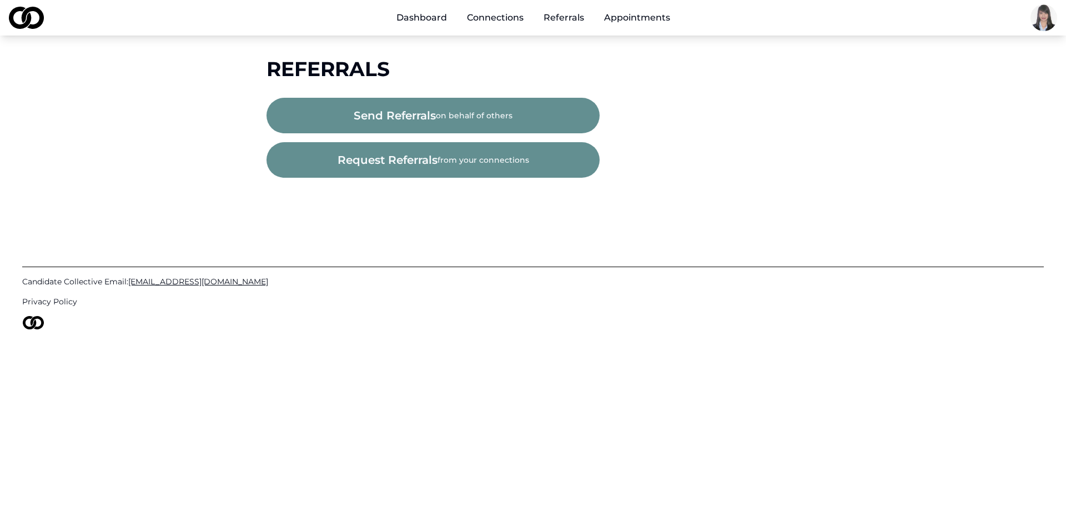
click at [628, 6] on div "Dashboard Connections Referrals Appointments" at bounding box center [533, 18] width 1066 height 36
click at [630, 15] on link "Appointments" at bounding box center [637, 18] width 84 height 22
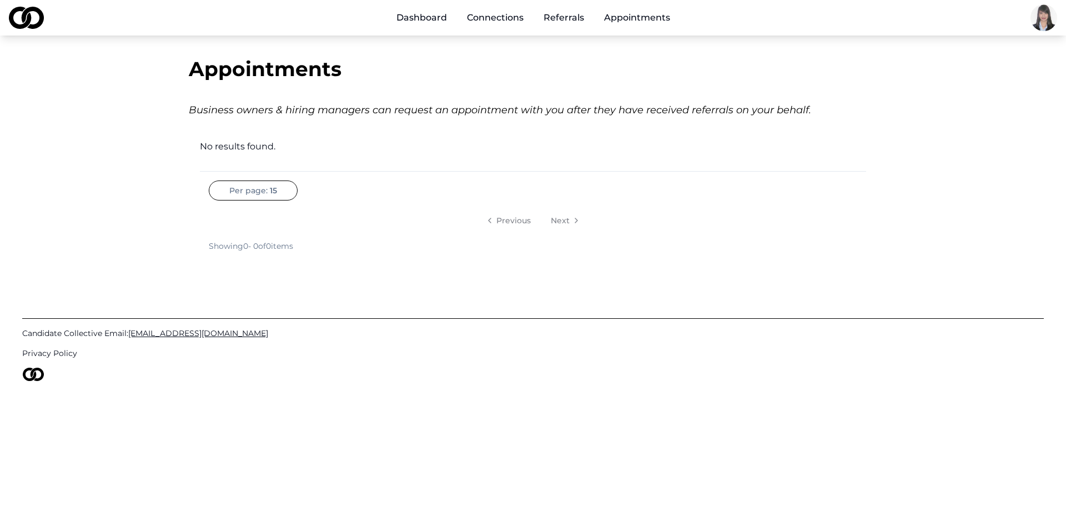
click at [487, 21] on link "Connections" at bounding box center [495, 18] width 74 height 22
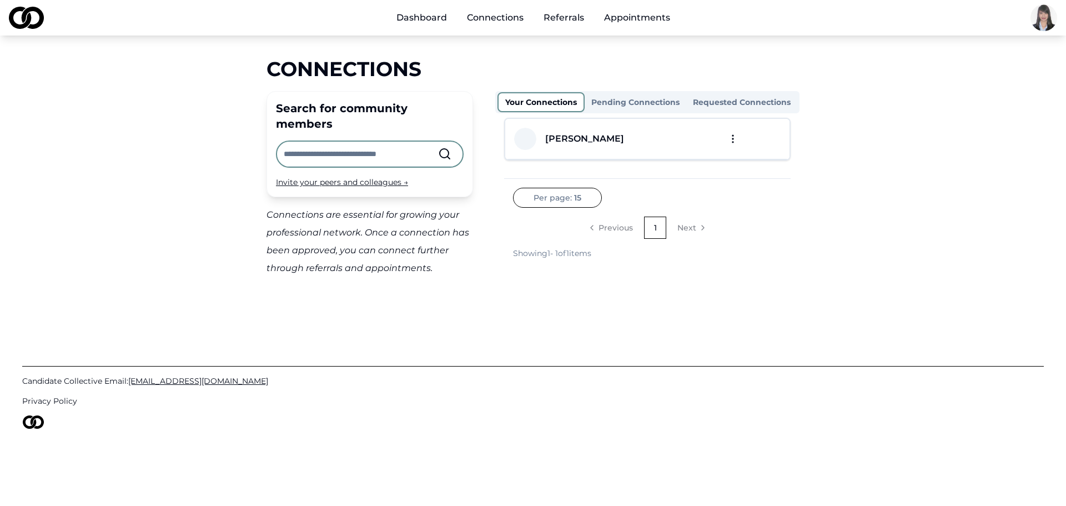
click at [607, 116] on div "Your Connections Pending Connections Requested Connections [PERSON_NAME] Per pa…" at bounding box center [647, 184] width 304 height 186
click at [623, 104] on button "Pending Connections" at bounding box center [636, 102] width 102 height 18
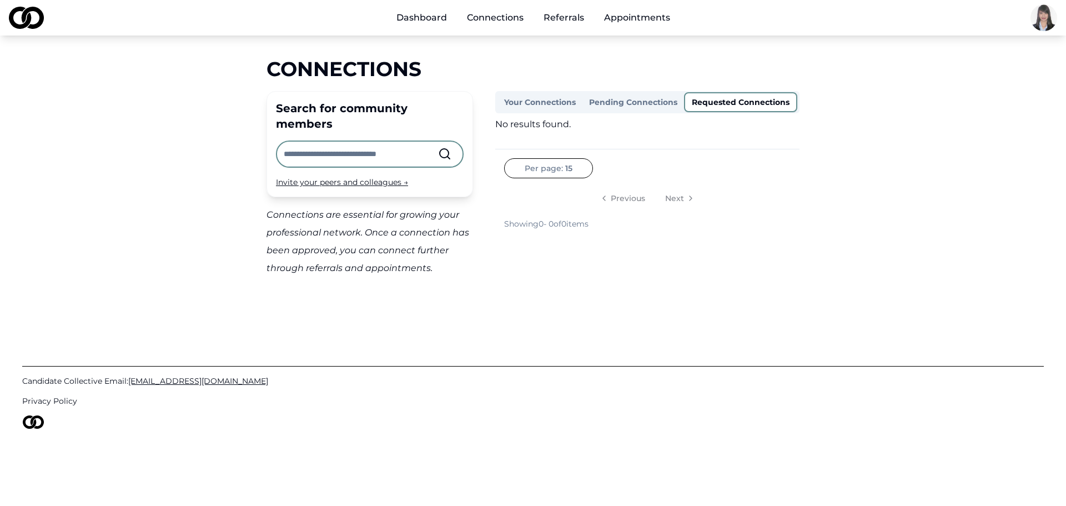
click at [736, 102] on button "Requested Connections" at bounding box center [740, 102] width 113 height 20
click at [537, 103] on button "Your Connections" at bounding box center [540, 102] width 85 height 18
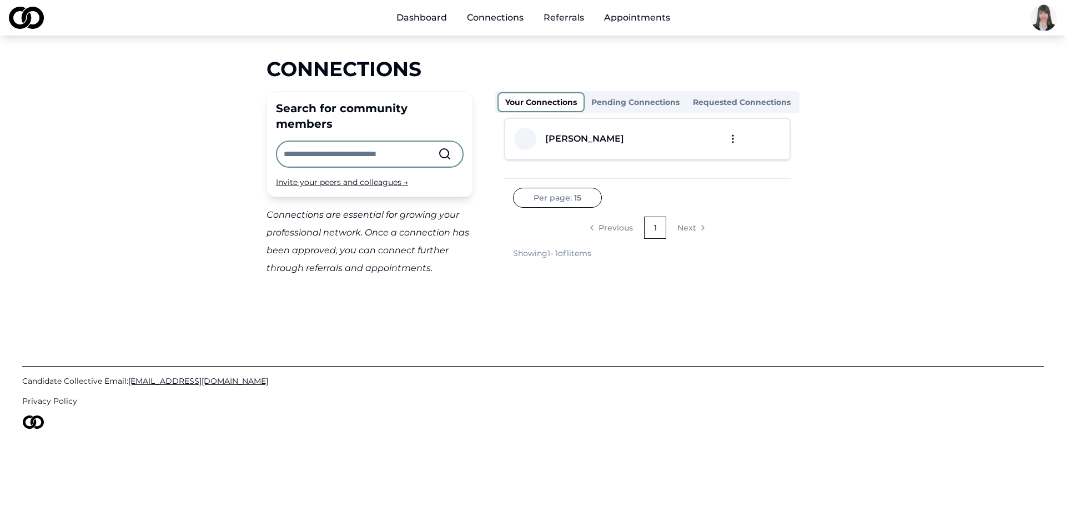
click at [417, 21] on link "Dashboard" at bounding box center [422, 18] width 68 height 22
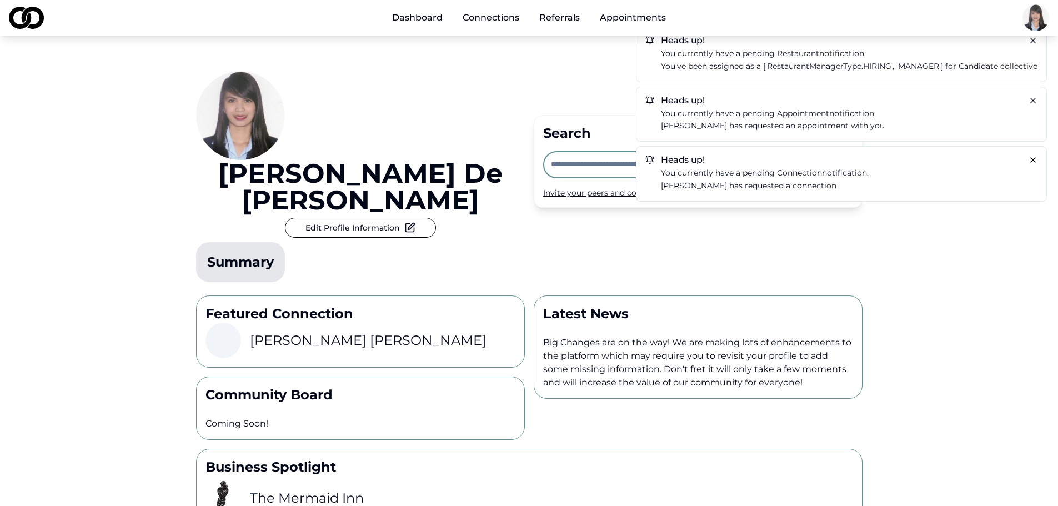
click at [398, 218] on button "Edit Profile Information" at bounding box center [360, 228] width 151 height 20
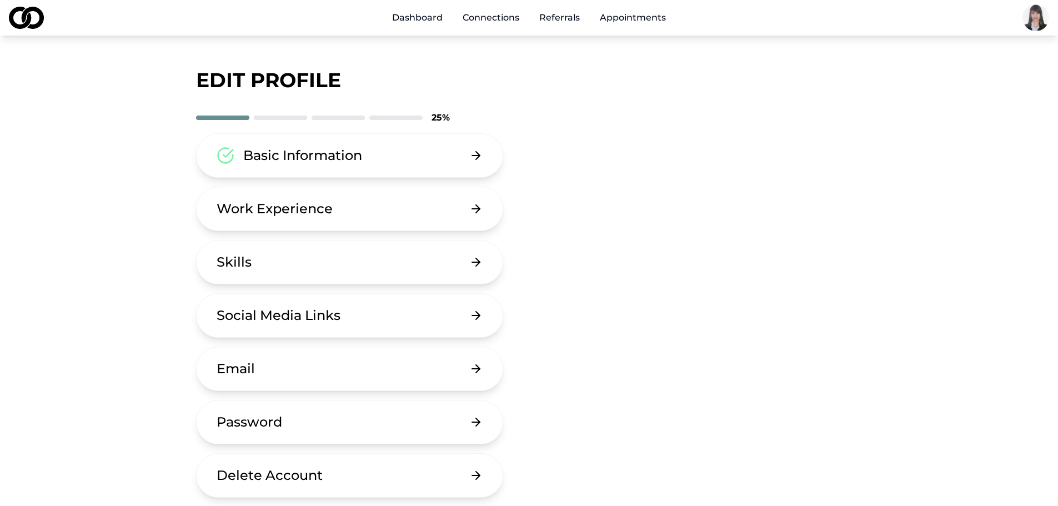
click at [333, 214] on button "Work Experience" at bounding box center [350, 209] width 308 height 44
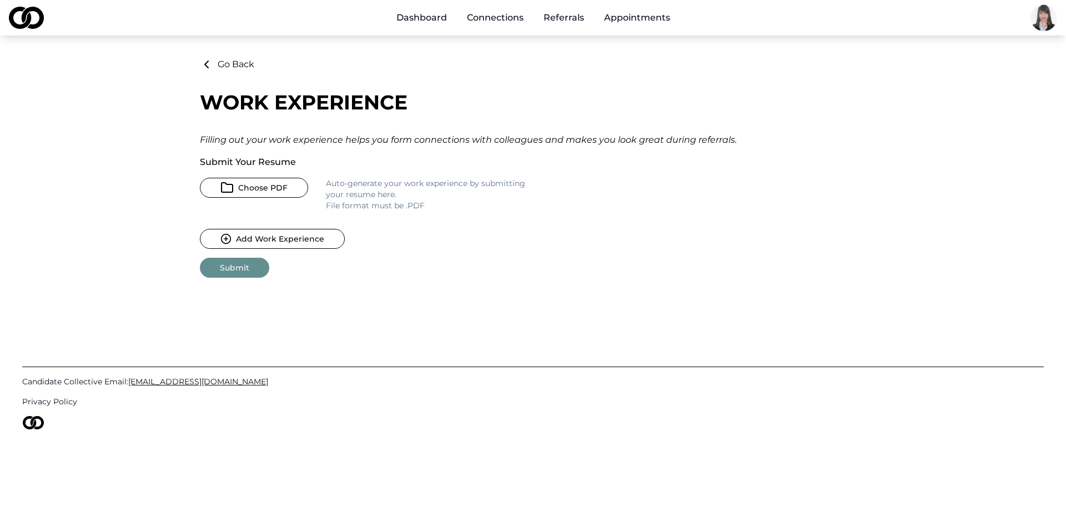
click at [257, 183] on button "Choose PDF" at bounding box center [254, 188] width 108 height 20
click at [240, 185] on button "Choose PDF" at bounding box center [254, 188] width 108 height 20
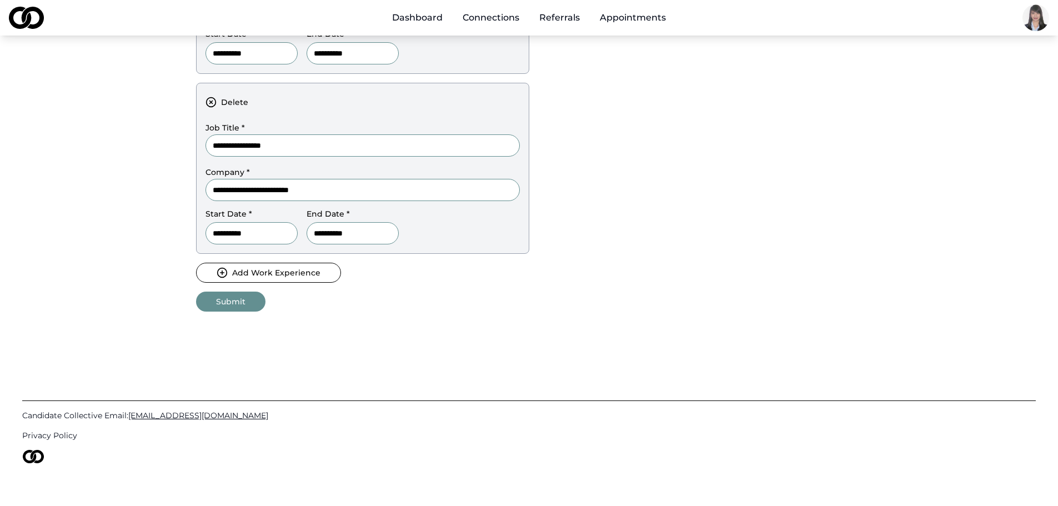
scroll to position [548, 0]
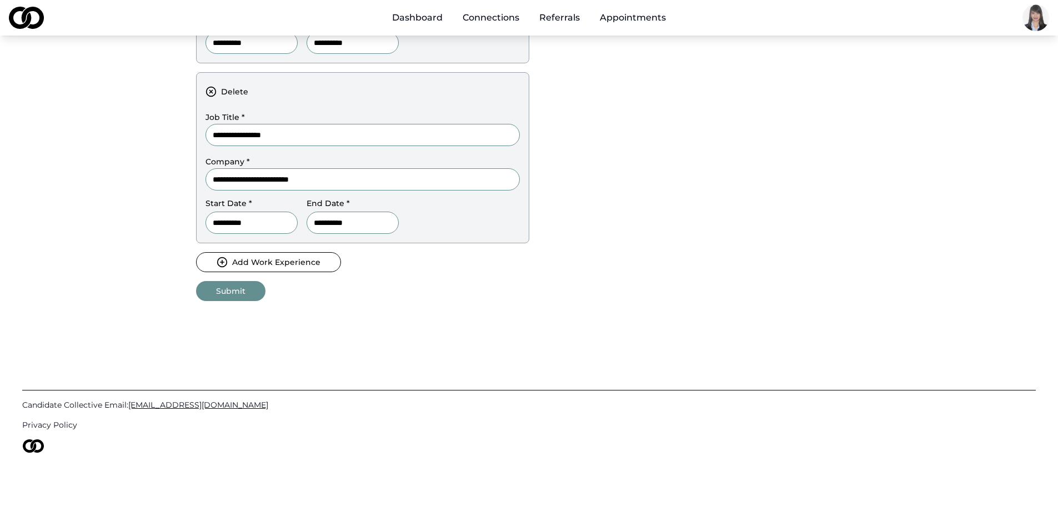
click at [223, 296] on button "Submit" at bounding box center [230, 291] width 69 height 20
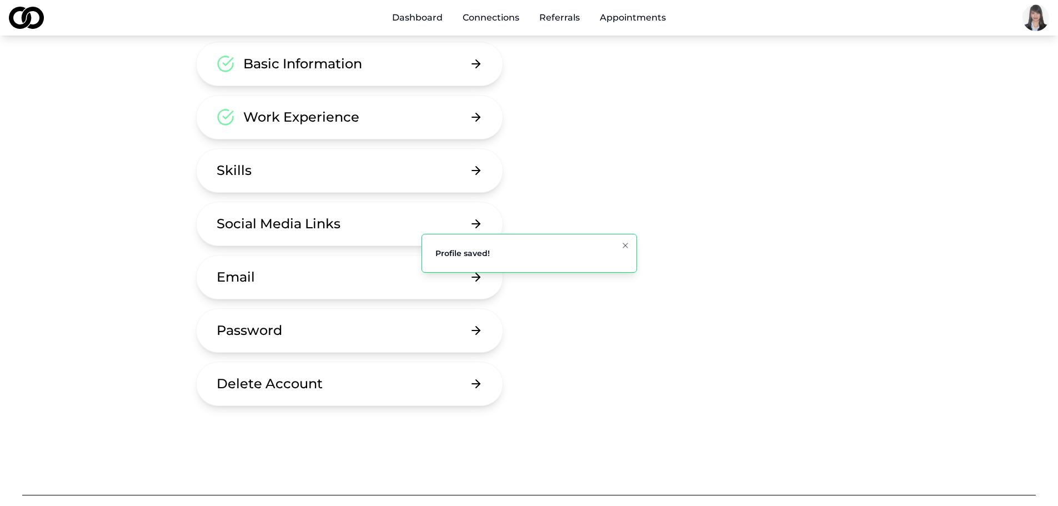
scroll to position [111, 0]
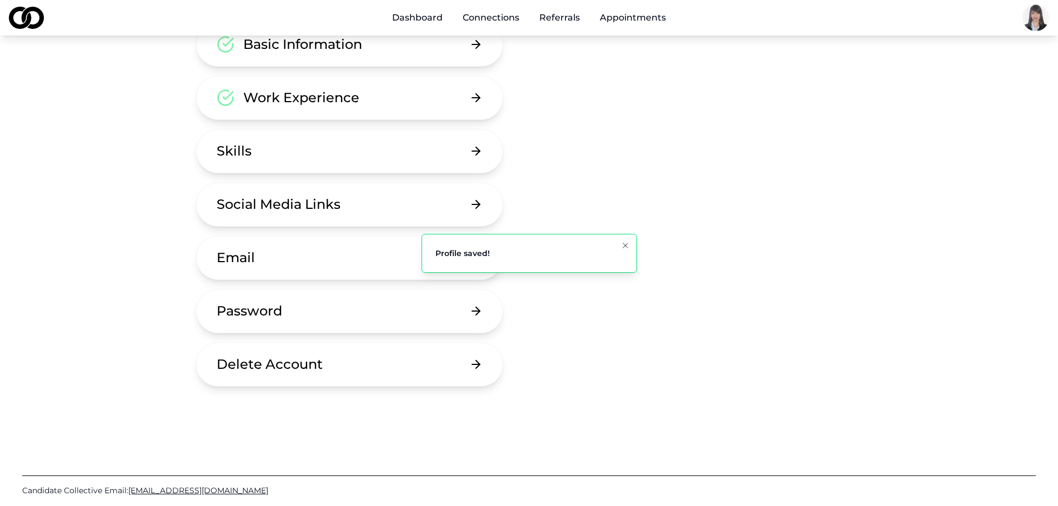
click at [340, 267] on button "Email" at bounding box center [350, 257] width 308 height 44
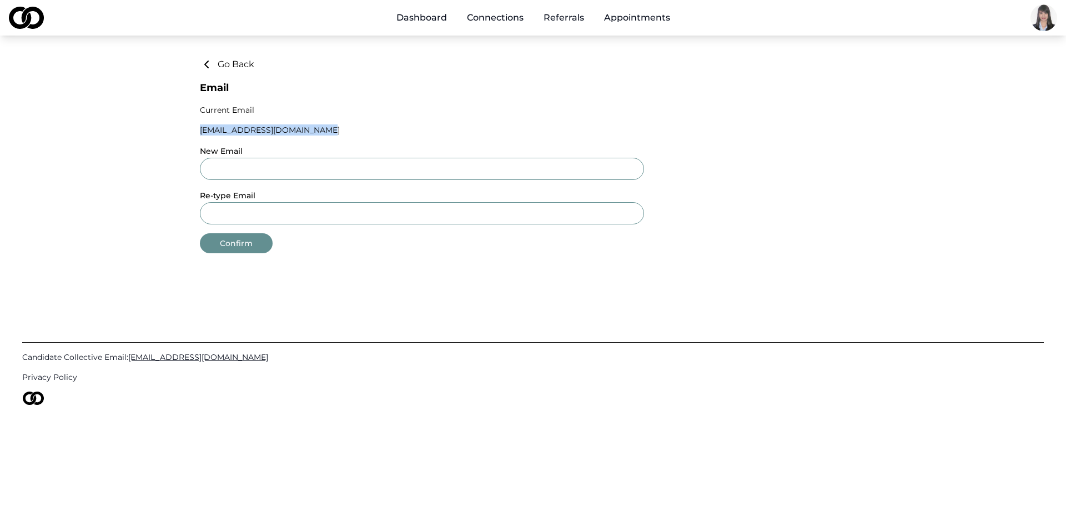
drag, startPoint x: 299, startPoint y: 131, endPoint x: 197, endPoint y: 136, distance: 101.8
click at [197, 136] on div "Go Back Email Current Email [EMAIL_ADDRESS][DOMAIN_NAME] New Email Re-type Emai…" at bounding box center [533, 155] width 711 height 195
click at [141, 144] on main "Go Back Email Current Email [EMAIL_ADDRESS][DOMAIN_NAME] New Email Re-type Emai…" at bounding box center [533, 155] width 1066 height 195
click at [208, 61] on icon at bounding box center [206, 64] width 3 height 7
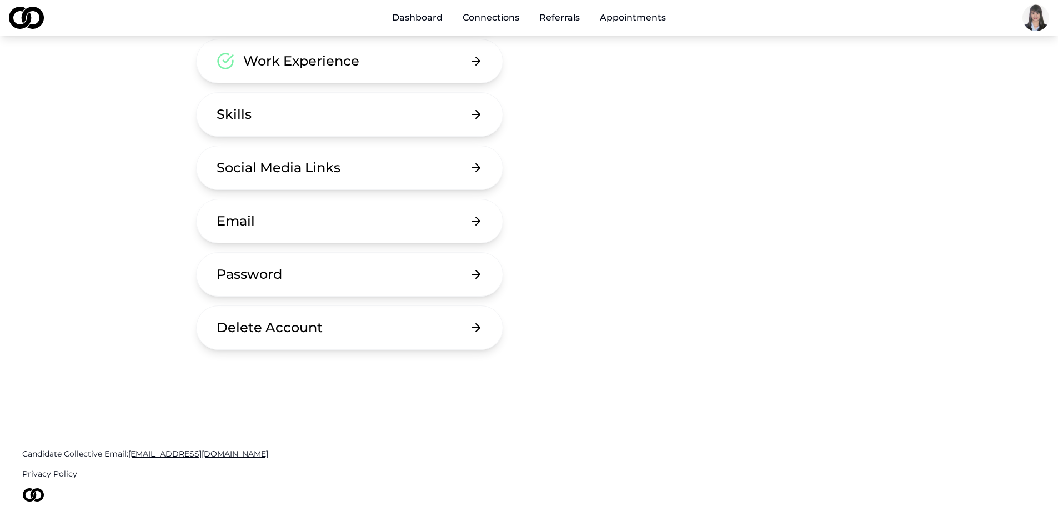
scroll to position [167, 0]
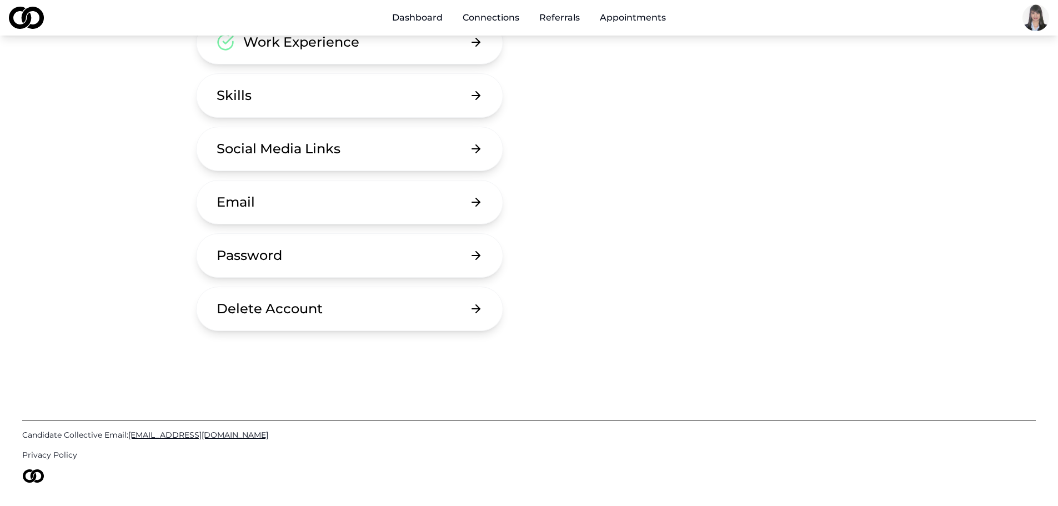
click at [317, 257] on button "Password" at bounding box center [350, 255] width 308 height 44
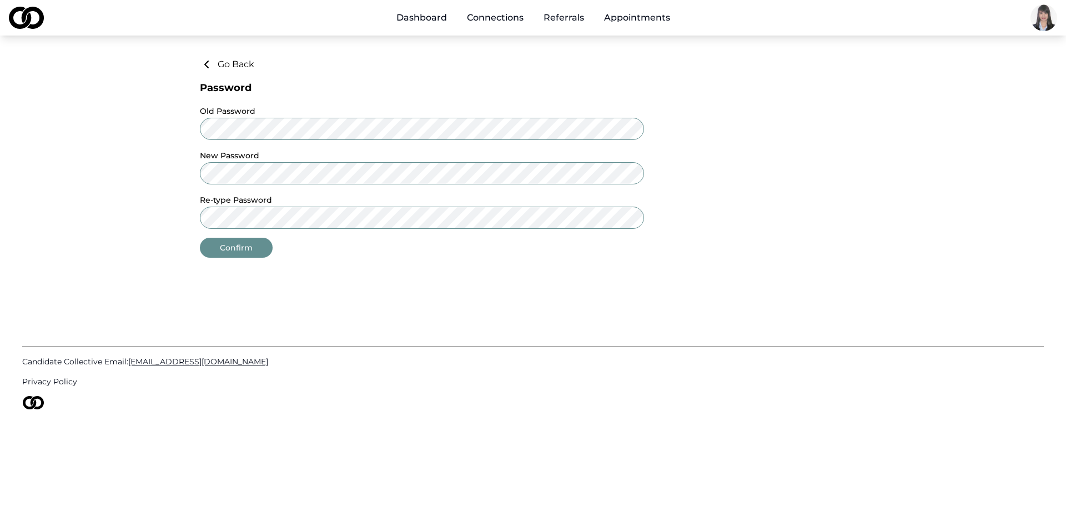
click at [204, 66] on icon at bounding box center [206, 64] width 13 height 13
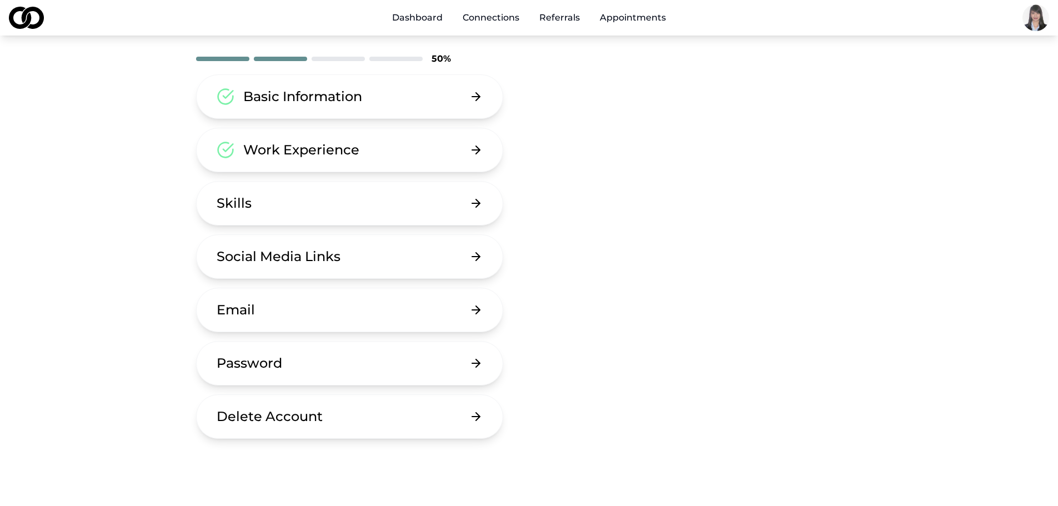
scroll to position [56, 0]
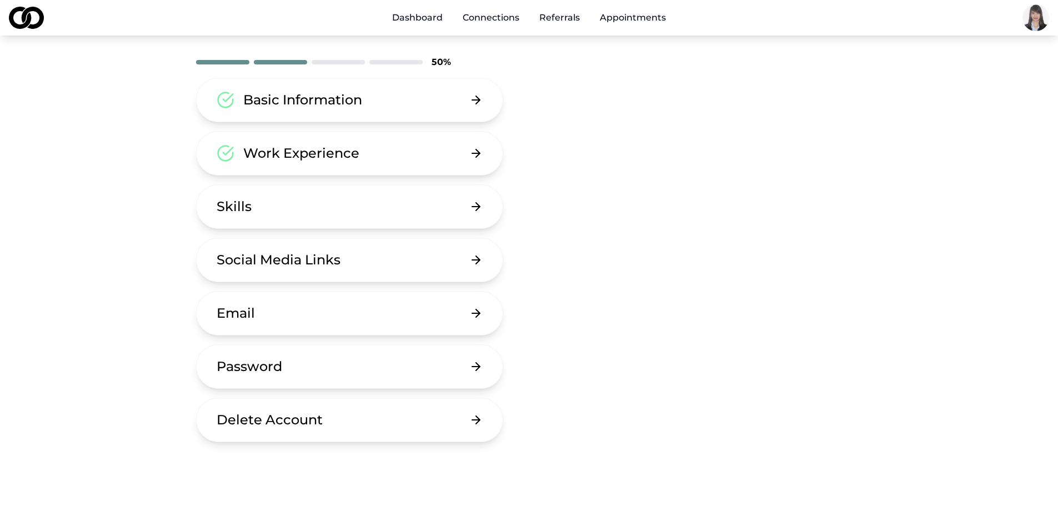
click at [324, 259] on div "Social Media Links" at bounding box center [279, 260] width 124 height 18
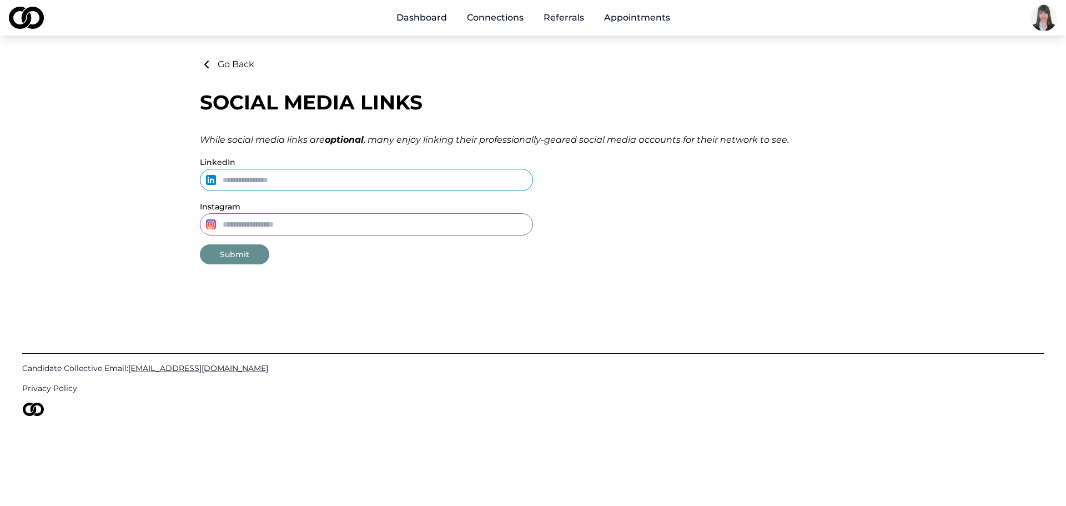
click at [283, 178] on input "LinkedIn" at bounding box center [366, 180] width 333 height 22
click at [263, 223] on input "Instagram" at bounding box center [366, 224] width 333 height 22
drag, startPoint x: 146, startPoint y: 354, endPoint x: 130, endPoint y: 329, distance: 29.9
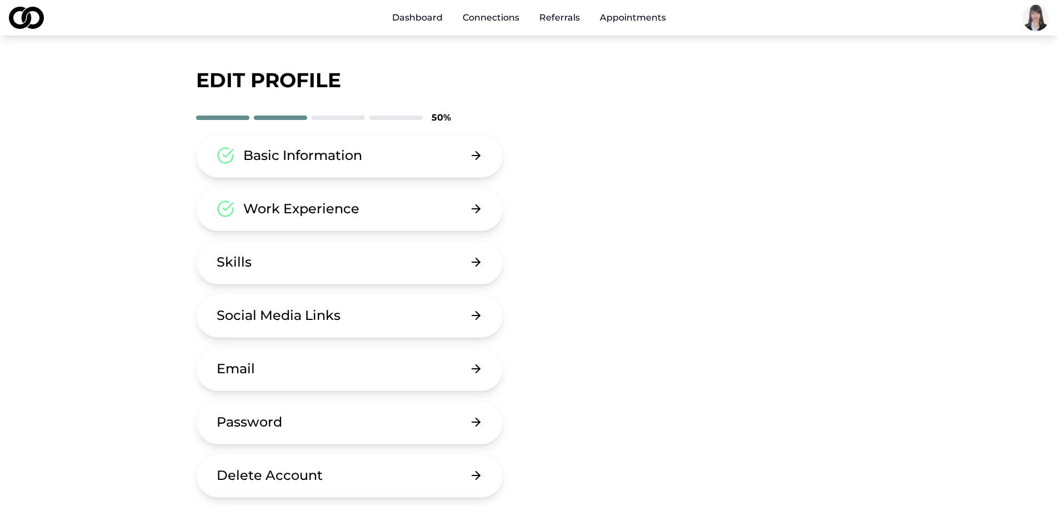
click at [292, 254] on button "Skills" at bounding box center [350, 262] width 308 height 44
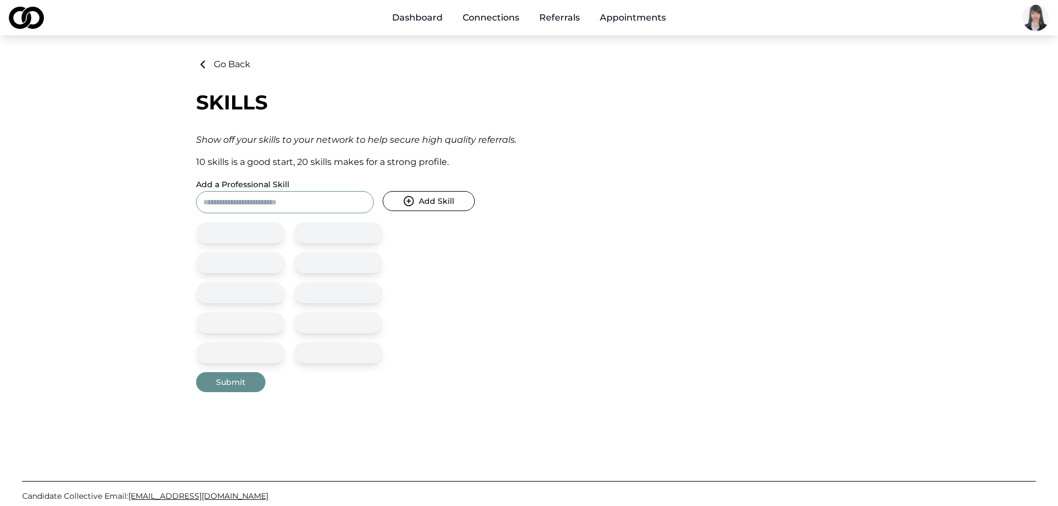
click at [268, 201] on input "Add a Professional Skill" at bounding box center [285, 202] width 178 height 22
click at [164, 212] on main "Go Back Skills Show off your skills to your network to help secure high quality…" at bounding box center [529, 225] width 1058 height 334
click at [223, 235] on div at bounding box center [240, 232] width 89 height 21
click at [246, 210] on input "Add a Professional Skill" at bounding box center [285, 202] width 178 height 22
click at [209, 64] on button "Go Back" at bounding box center [223, 64] width 54 height 13
